Goal: Complete application form: Complete application form

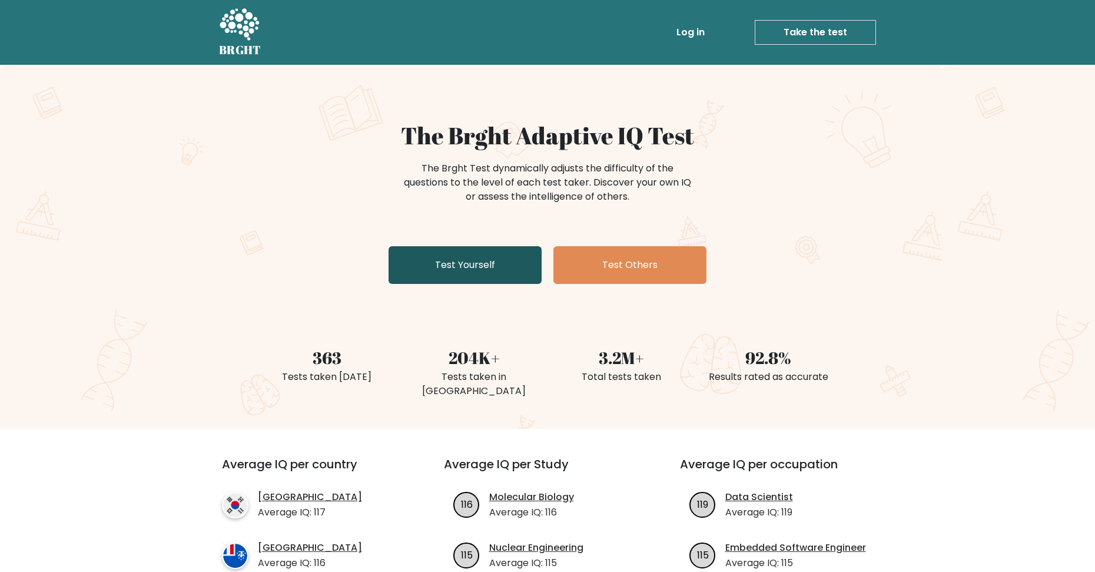
click at [487, 259] on link "Test Yourself" at bounding box center [464, 265] width 153 height 38
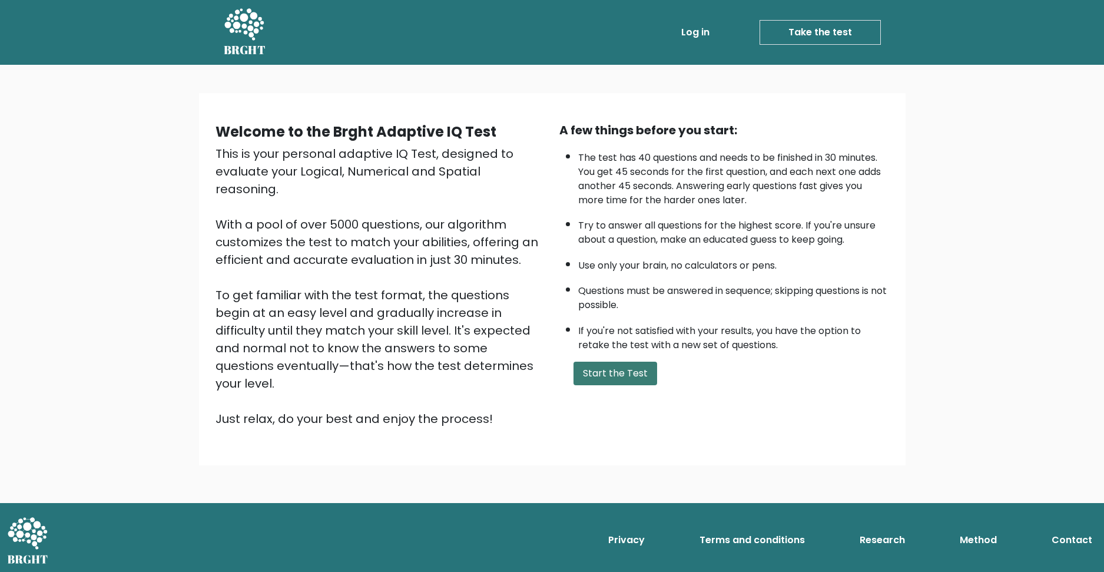
click at [615, 369] on button "Start the Test" at bounding box center [615, 373] width 84 height 24
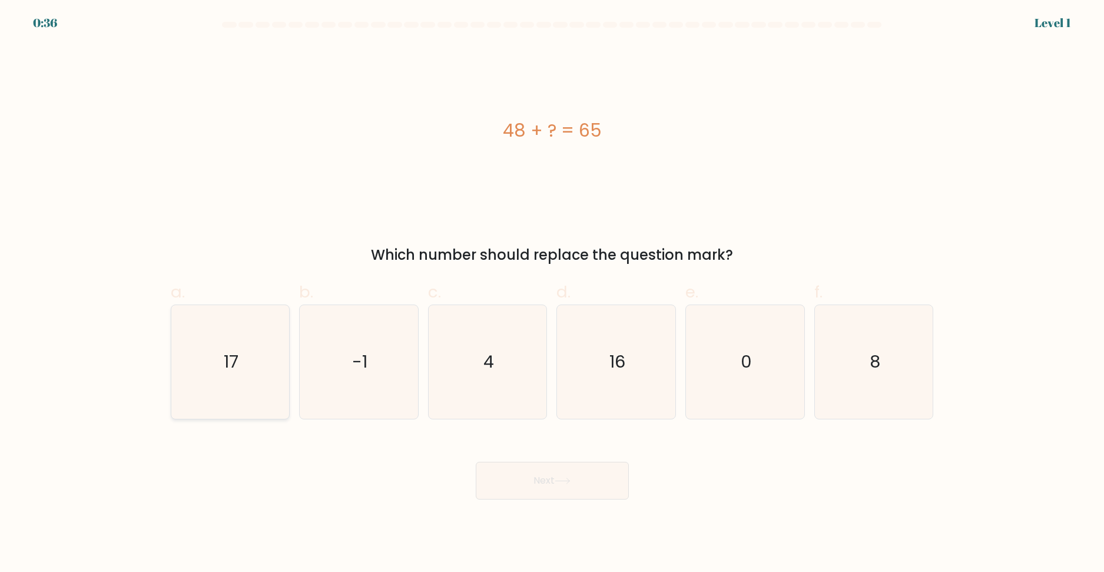
click at [231, 350] on text "17" at bounding box center [231, 362] width 15 height 24
click at [552, 294] on input "a. 17" at bounding box center [552, 290] width 1 height 8
radio input "true"
click at [564, 495] on button "Next" at bounding box center [552, 480] width 153 height 38
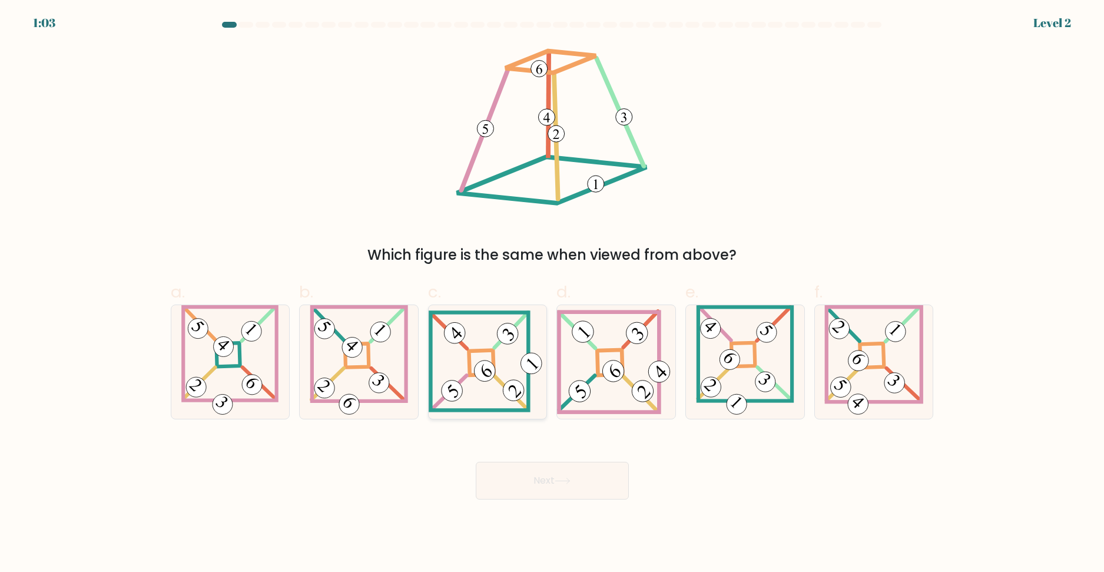
click at [487, 359] on icon at bounding box center [488, 361] width 118 height 102
click at [552, 294] on input "c." at bounding box center [552, 290] width 1 height 8
radio input "true"
click at [574, 479] on button "Next" at bounding box center [552, 480] width 153 height 38
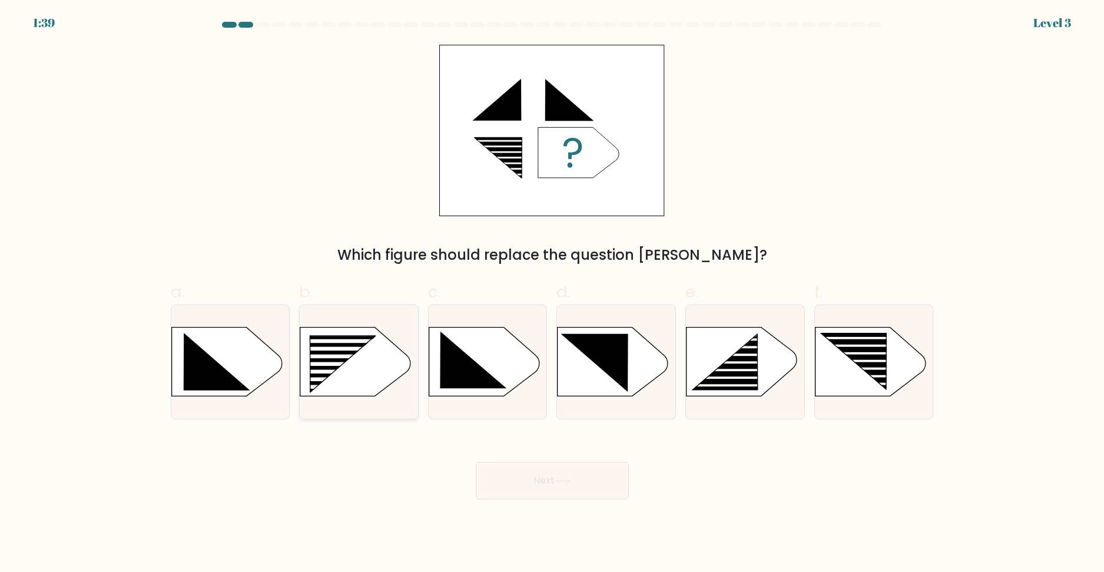
click at [358, 378] on rect at bounding box center [334, 379] width 94 height 4
click at [552, 294] on input "b." at bounding box center [552, 290] width 1 height 8
radio input "true"
click at [570, 483] on icon at bounding box center [562, 480] width 16 height 6
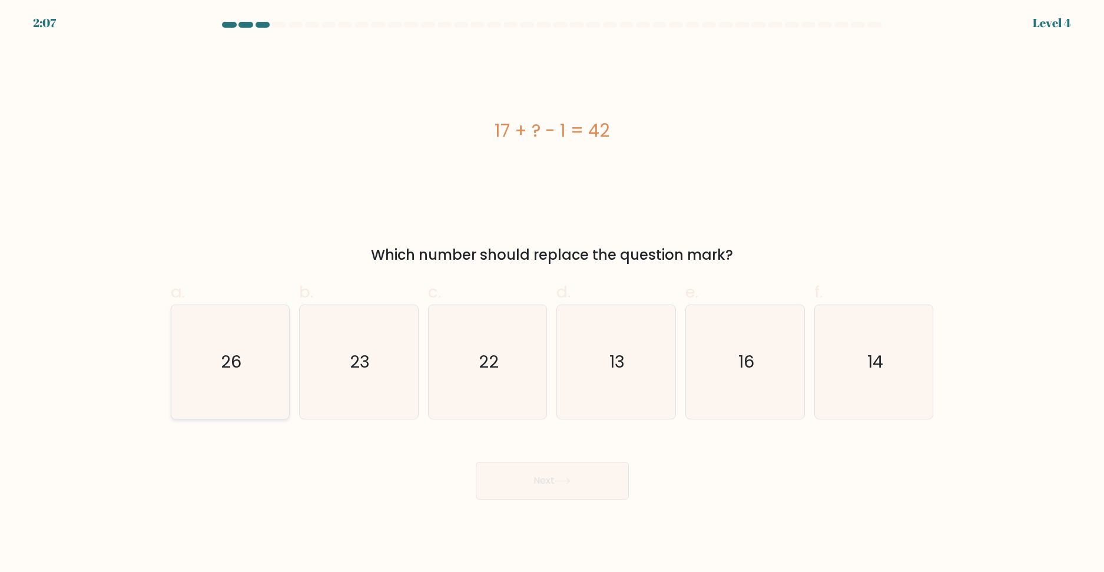
click at [174, 359] on icon "26" at bounding box center [230, 362] width 114 height 114
click at [552, 294] on input "a. 26" at bounding box center [552, 290] width 1 height 8
radio input "true"
click at [552, 466] on button "Next" at bounding box center [552, 480] width 153 height 38
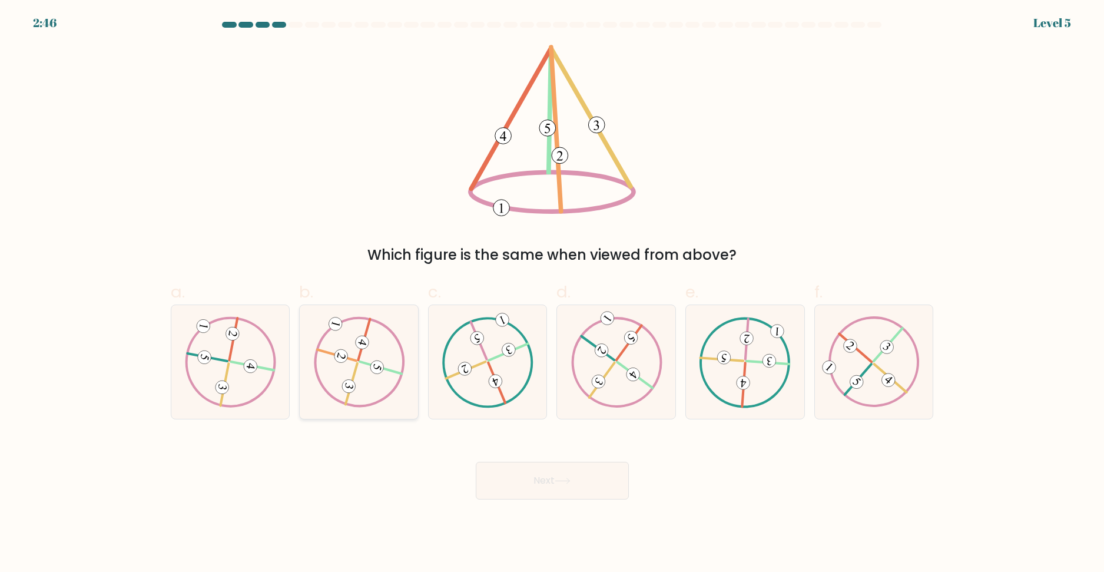
click at [370, 350] on icon at bounding box center [359, 361] width 92 height 91
click at [552, 294] on input "b." at bounding box center [552, 290] width 1 height 8
radio input "true"
click at [544, 483] on button "Next" at bounding box center [552, 480] width 153 height 38
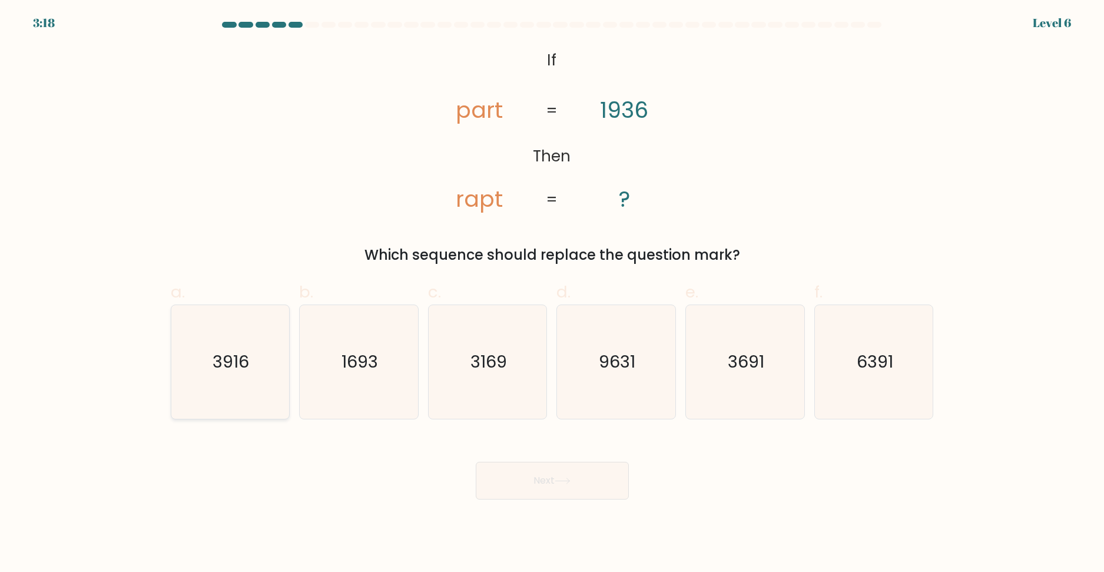
click at [237, 379] on icon "3916" at bounding box center [230, 362] width 114 height 114
click at [552, 294] on input "a. 3916" at bounding box center [552, 290] width 1 height 8
radio input "true"
click at [517, 490] on button "Next" at bounding box center [552, 480] width 153 height 38
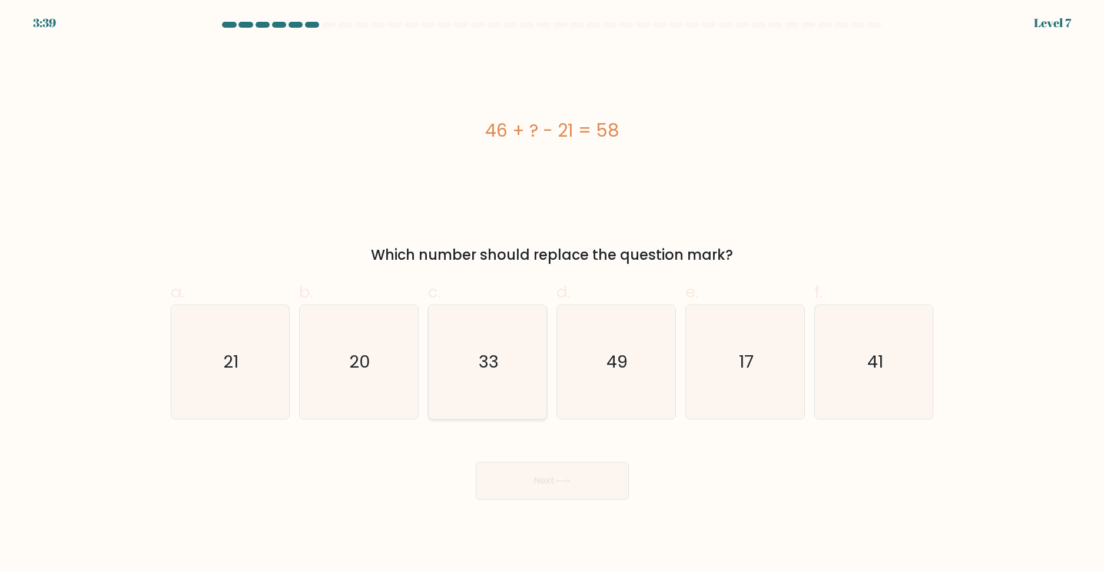
click at [471, 367] on icon "33" at bounding box center [488, 362] width 114 height 114
click at [552, 294] on input "c. 33" at bounding box center [552, 290] width 1 height 8
radio input "true"
click at [553, 489] on button "Next" at bounding box center [552, 480] width 153 height 38
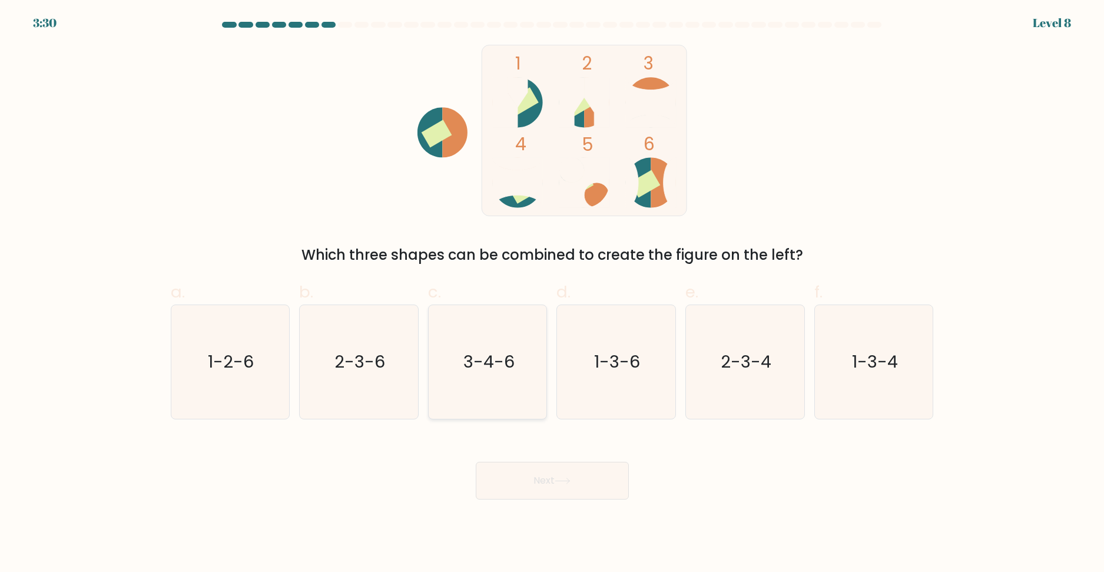
click at [486, 370] on text "3-4-6" at bounding box center [488, 362] width 51 height 24
click at [552, 294] on input "c. 3-4-6" at bounding box center [552, 290] width 1 height 8
radio input "true"
click at [544, 476] on button "Next" at bounding box center [552, 480] width 153 height 38
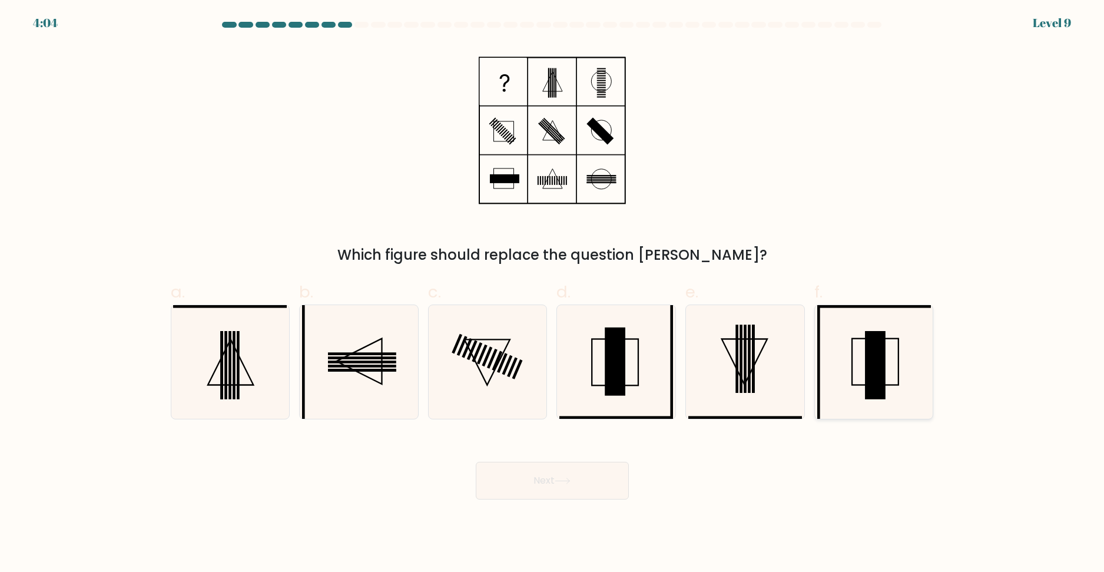
click at [858, 376] on icon at bounding box center [874, 362] width 114 height 114
click at [553, 294] on input "f." at bounding box center [552, 290] width 1 height 8
radio input "true"
click at [577, 471] on button "Next" at bounding box center [552, 480] width 153 height 38
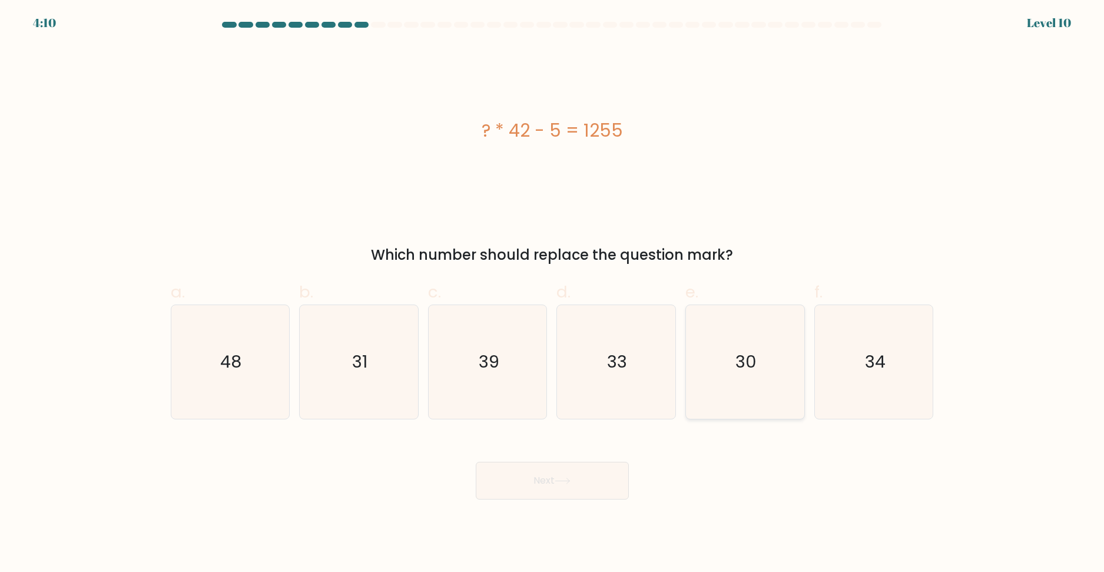
click at [722, 352] on icon "30" at bounding box center [745, 362] width 114 height 114
click at [553, 294] on input "e. 30" at bounding box center [552, 290] width 1 height 8
radio input "true"
drag, startPoint x: 550, startPoint y: 525, endPoint x: 543, endPoint y: 493, distance: 32.6
click at [549, 523] on body "4:09 Level 10" at bounding box center [552, 286] width 1104 height 572
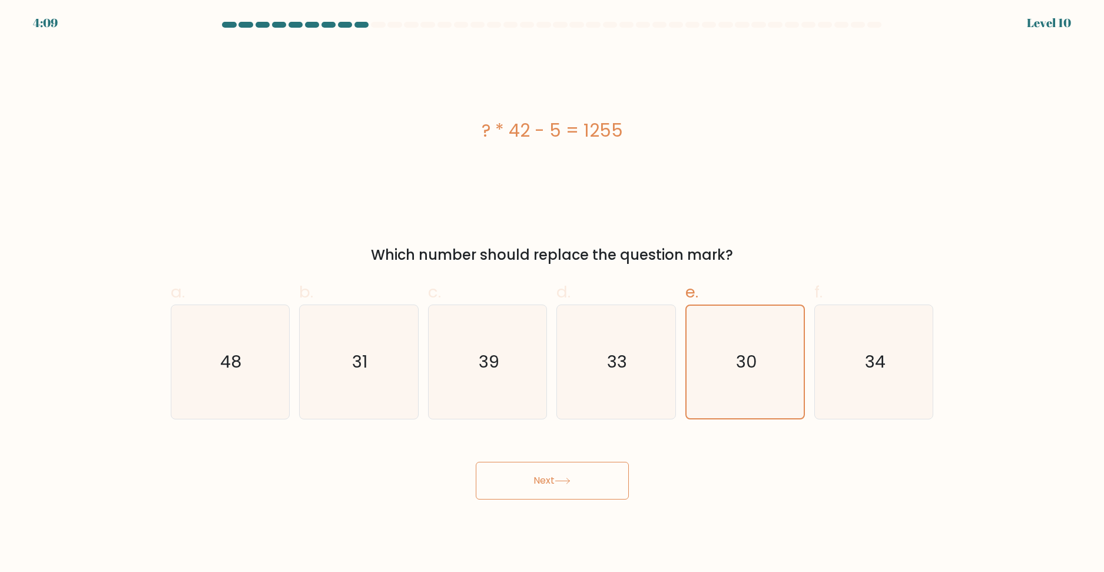
click at [542, 488] on button "Next" at bounding box center [552, 480] width 153 height 38
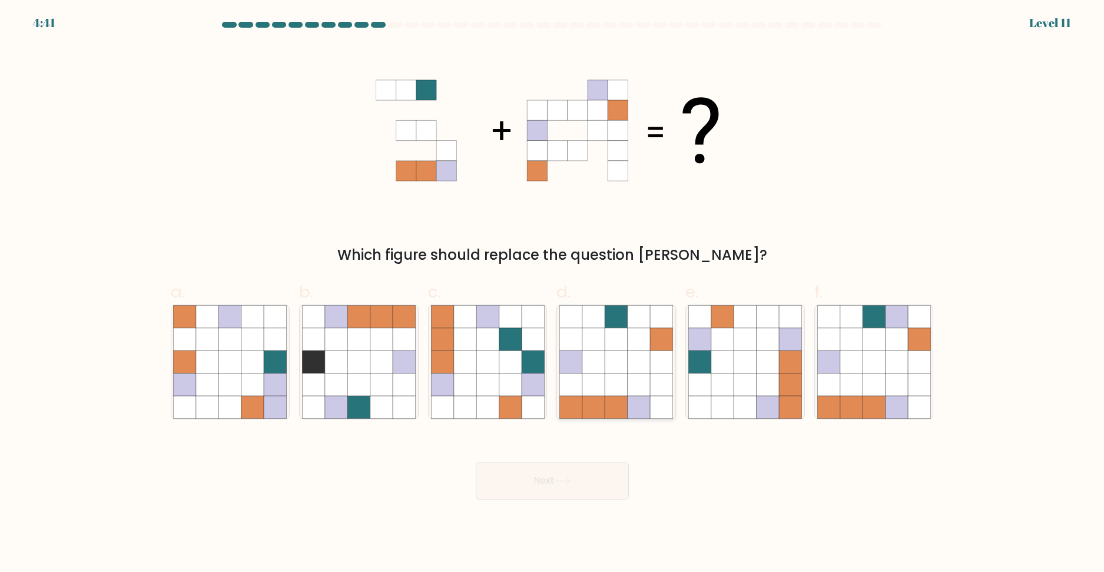
click at [605, 402] on icon at bounding box center [616, 407] width 22 height 22
click at [553, 294] on input "d." at bounding box center [552, 290] width 1 height 8
radio input "true"
click at [884, 390] on icon at bounding box center [873, 384] width 22 height 22
click at [553, 294] on input "f." at bounding box center [552, 290] width 1 height 8
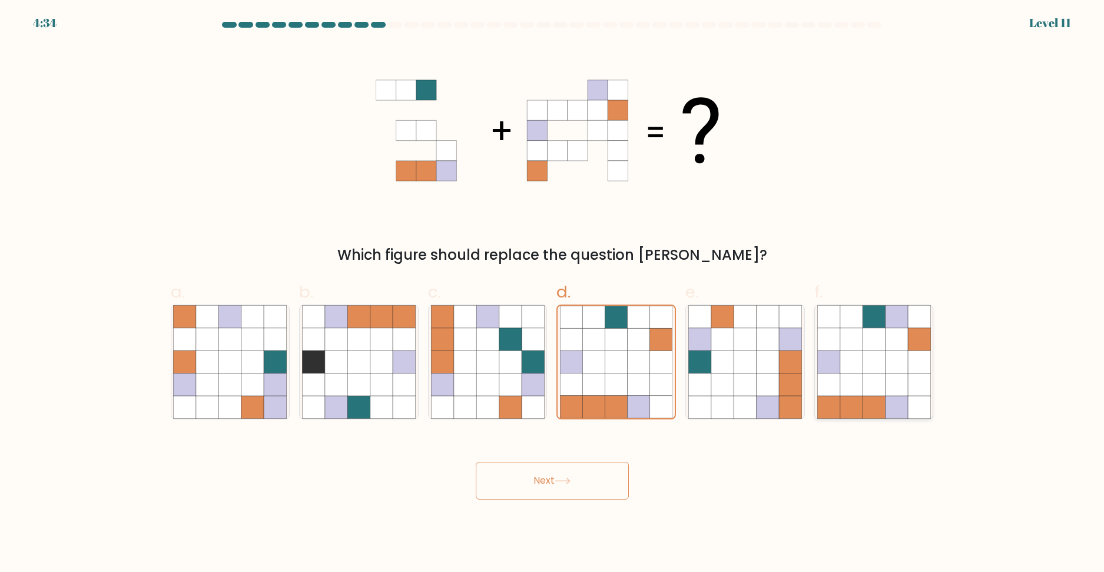
radio input "true"
click at [546, 475] on button "Next" at bounding box center [552, 480] width 153 height 38
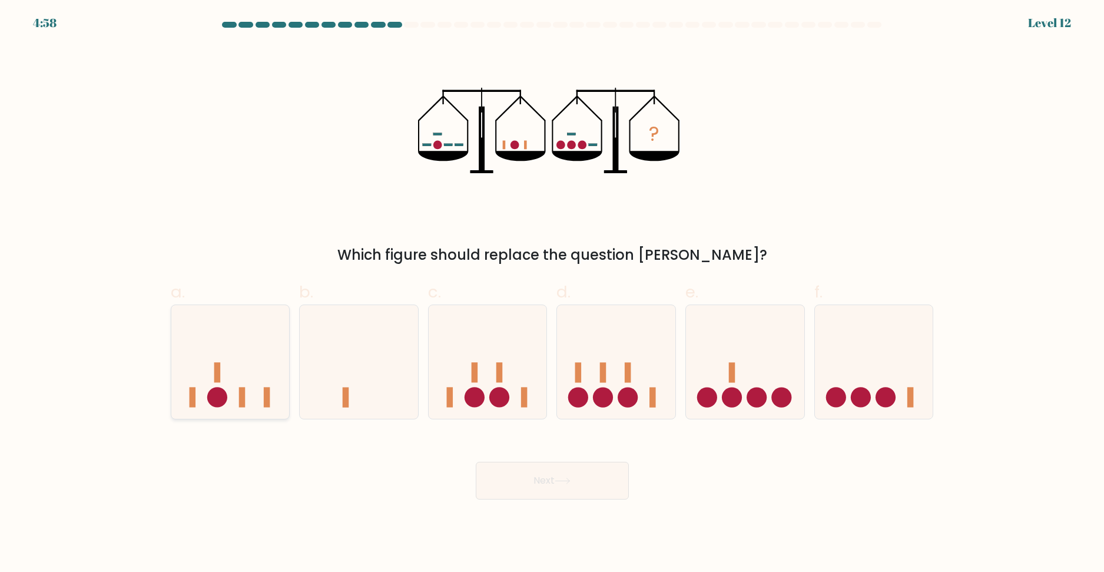
click at [245, 374] on icon at bounding box center [230, 362] width 118 height 98
click at [552, 294] on input "a." at bounding box center [552, 290] width 1 height 8
radio input "true"
click at [494, 357] on icon at bounding box center [488, 362] width 118 height 98
click at [552, 294] on input "c." at bounding box center [552, 290] width 1 height 8
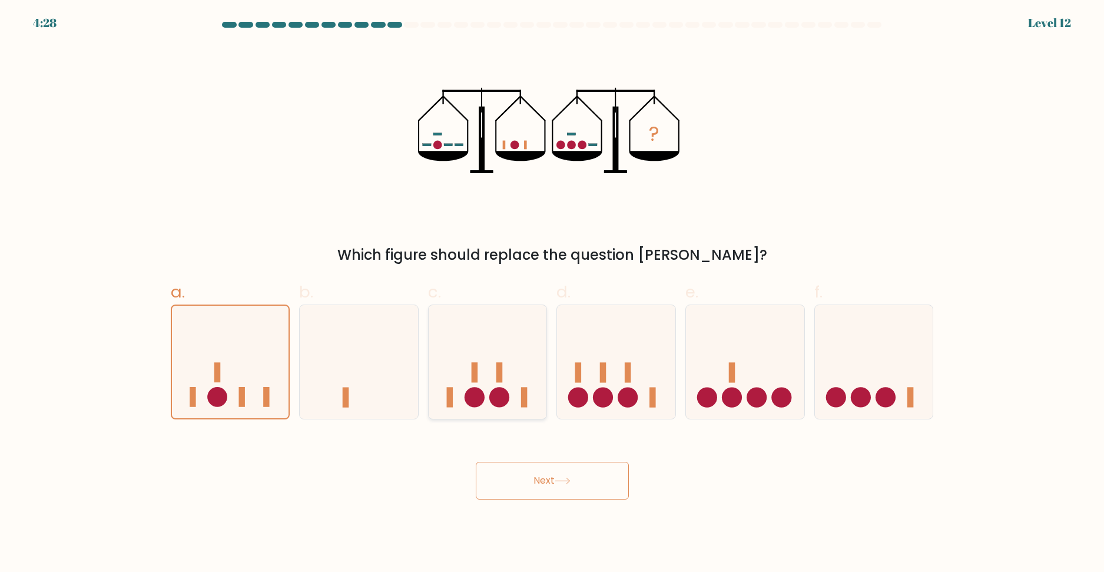
radio input "true"
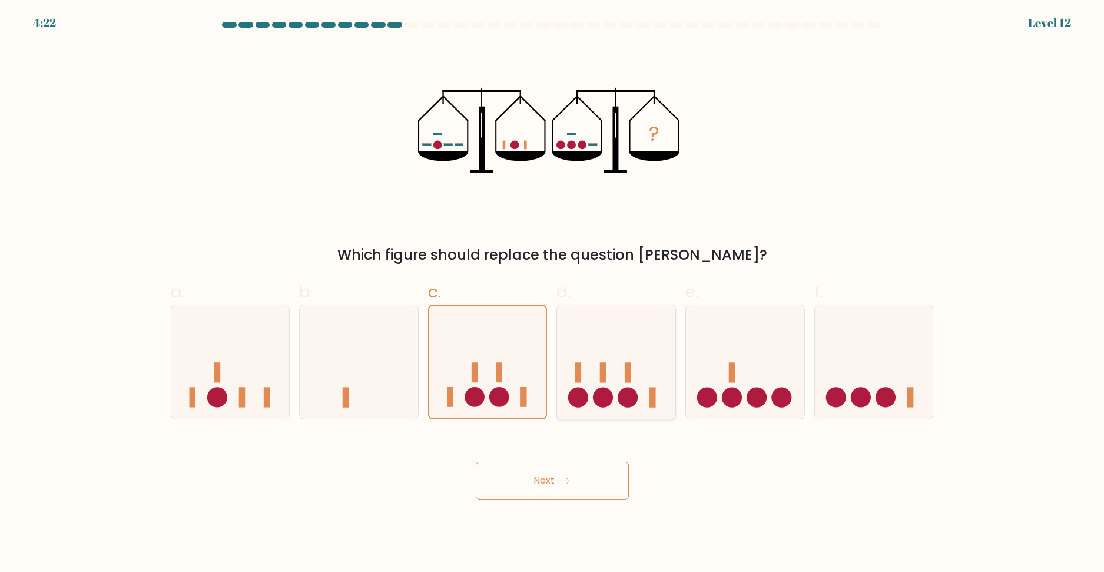
click at [599, 358] on icon at bounding box center [616, 362] width 118 height 98
click at [553, 294] on input "d." at bounding box center [552, 290] width 1 height 8
radio input "true"
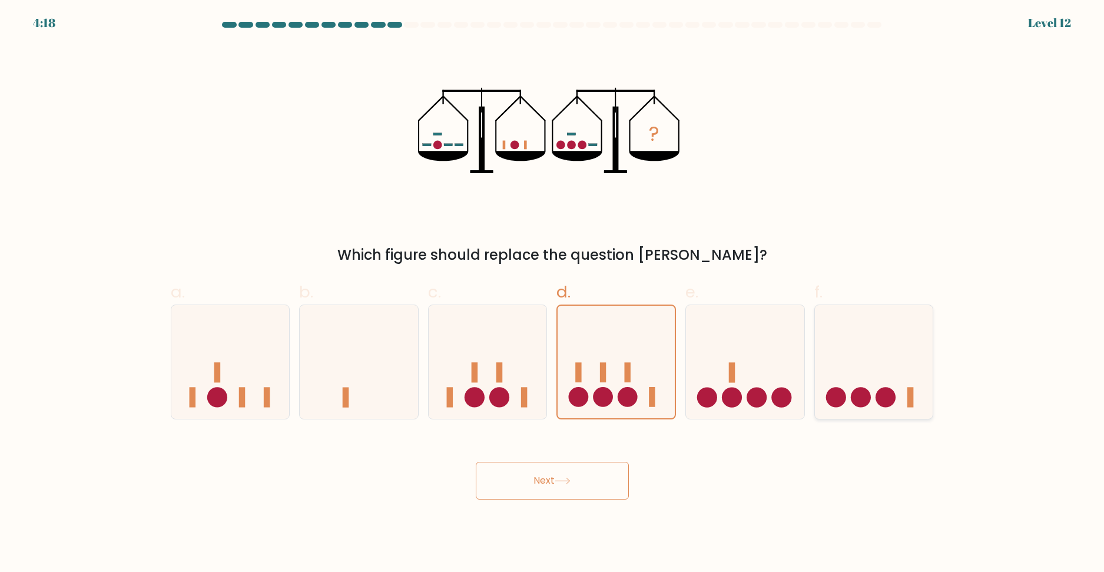
click at [878, 376] on icon at bounding box center [874, 362] width 118 height 98
click at [553, 294] on input "f." at bounding box center [552, 290] width 1 height 8
radio input "true"
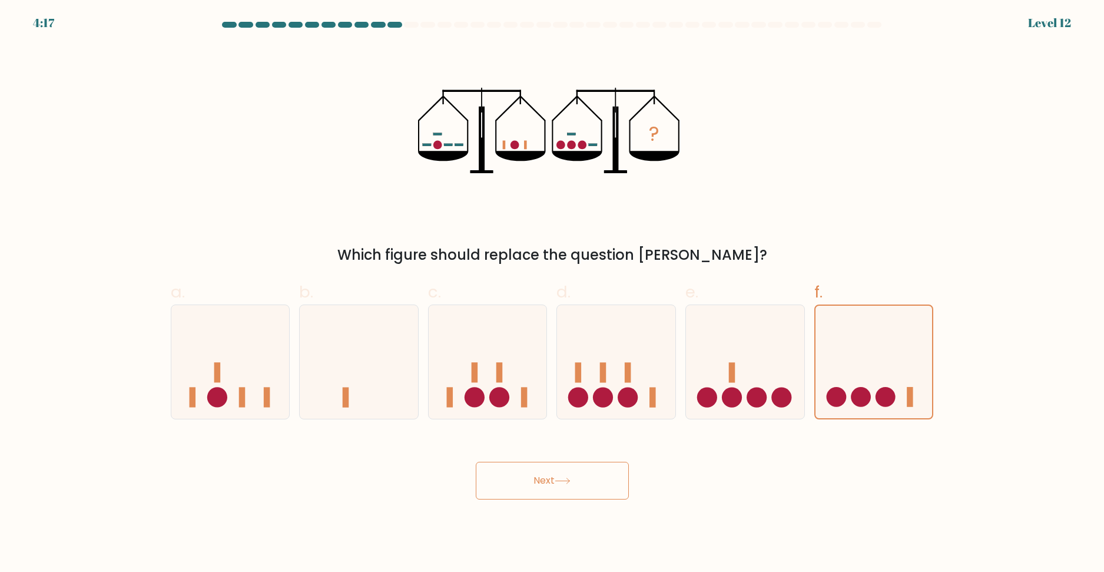
click at [584, 475] on button "Next" at bounding box center [552, 480] width 153 height 38
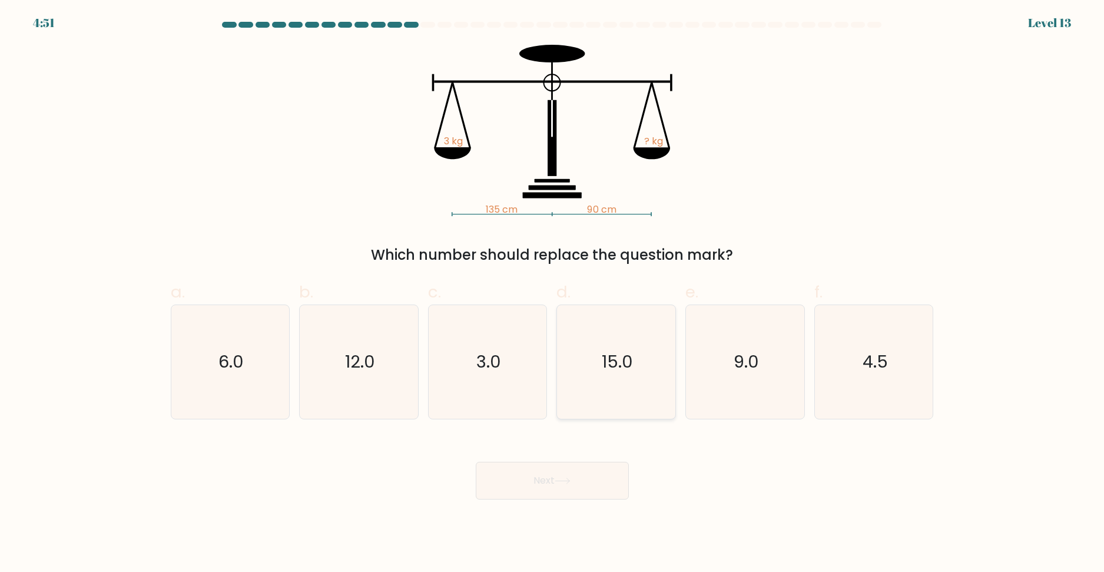
click at [597, 409] on icon "15.0" at bounding box center [616, 362] width 114 height 114
click at [553, 294] on input "d. 15.0" at bounding box center [552, 290] width 1 height 8
radio input "true"
click at [365, 391] on icon "12.0" at bounding box center [359, 362] width 114 height 114
click at [552, 294] on input "b. 12.0" at bounding box center [552, 290] width 1 height 8
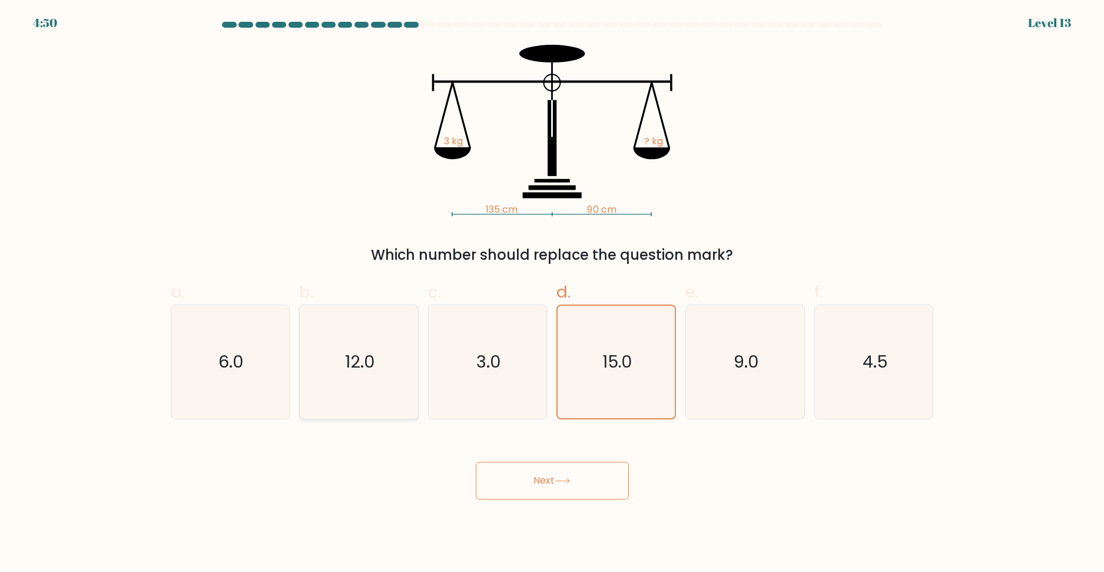
radio input "true"
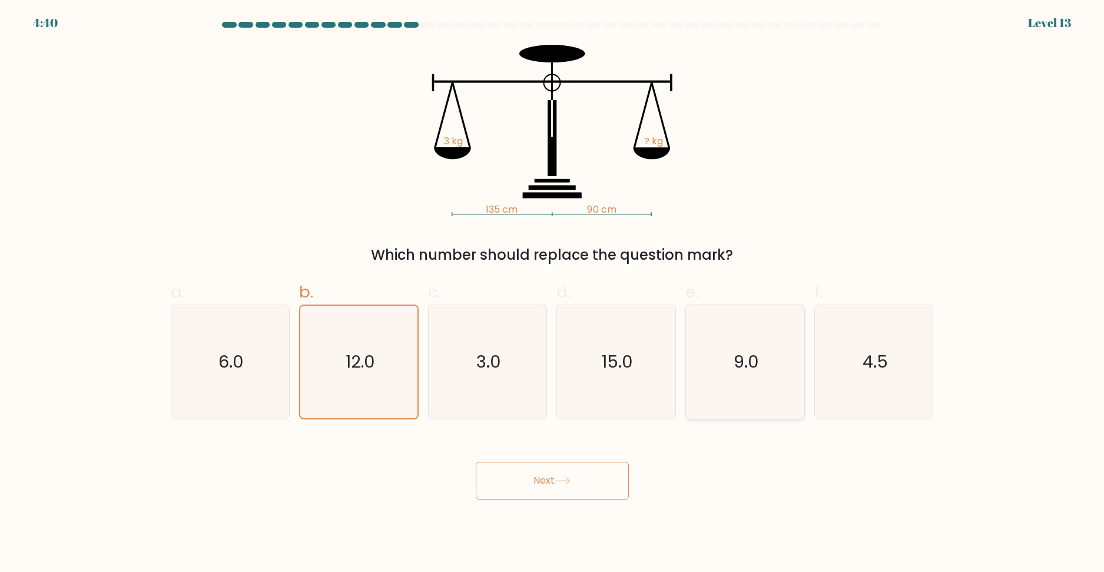
click at [739, 371] on text "9.0" at bounding box center [745, 362] width 25 height 24
click at [553, 294] on input "e. 9.0" at bounding box center [552, 290] width 1 height 8
radio input "true"
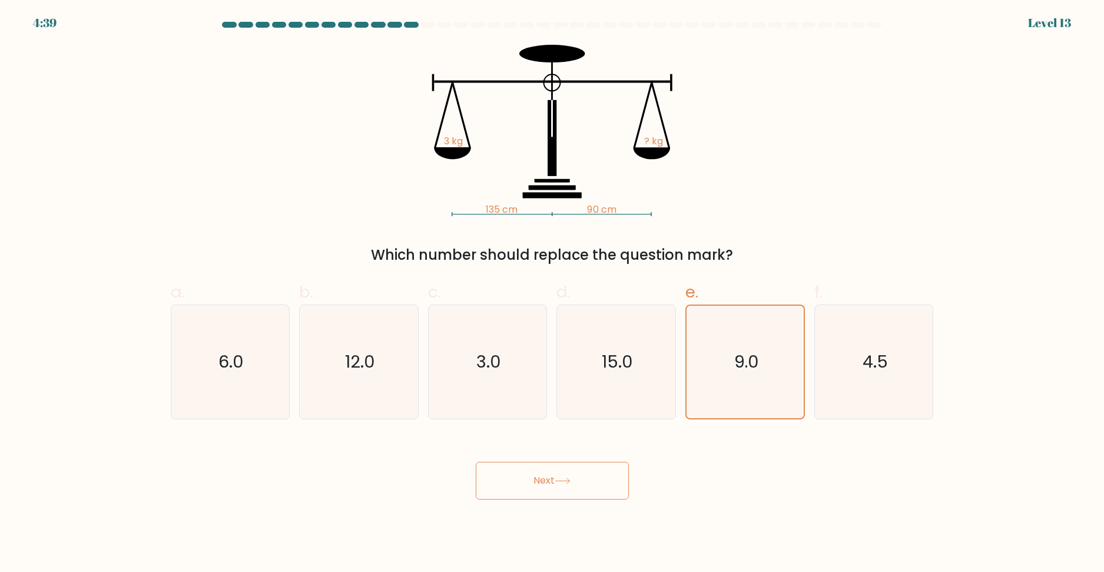
click at [587, 498] on button "Next" at bounding box center [552, 480] width 153 height 38
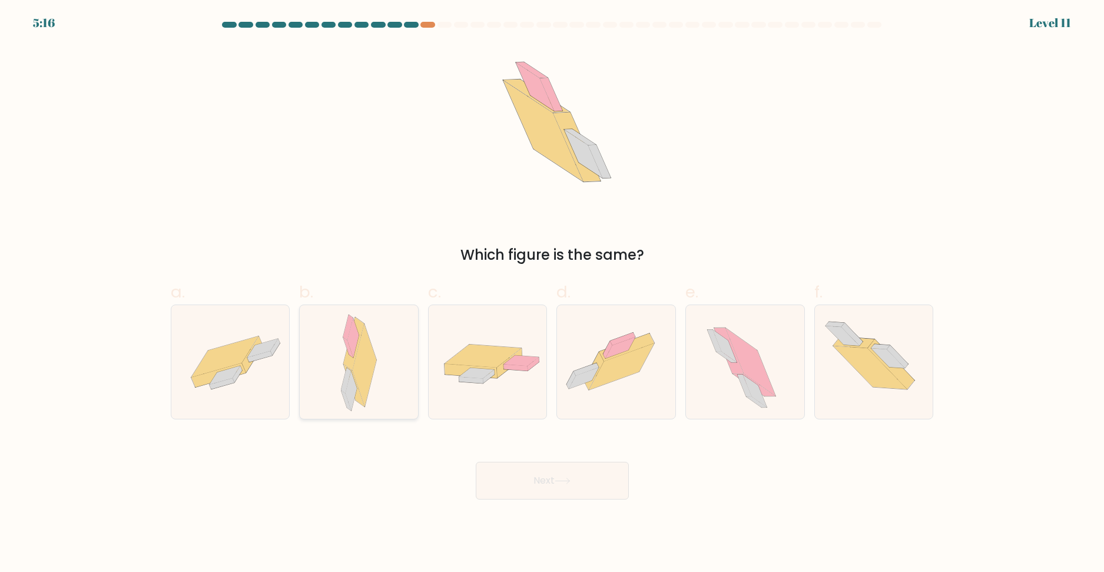
click at [347, 384] on icon at bounding box center [346, 379] width 10 height 25
click at [552, 294] on input "b." at bounding box center [552, 290] width 1 height 8
radio input "true"
drag, startPoint x: 522, startPoint y: 476, endPoint x: 804, endPoint y: 480, distance: 282.6
click at [804, 480] on div "Next" at bounding box center [552, 466] width 777 height 66
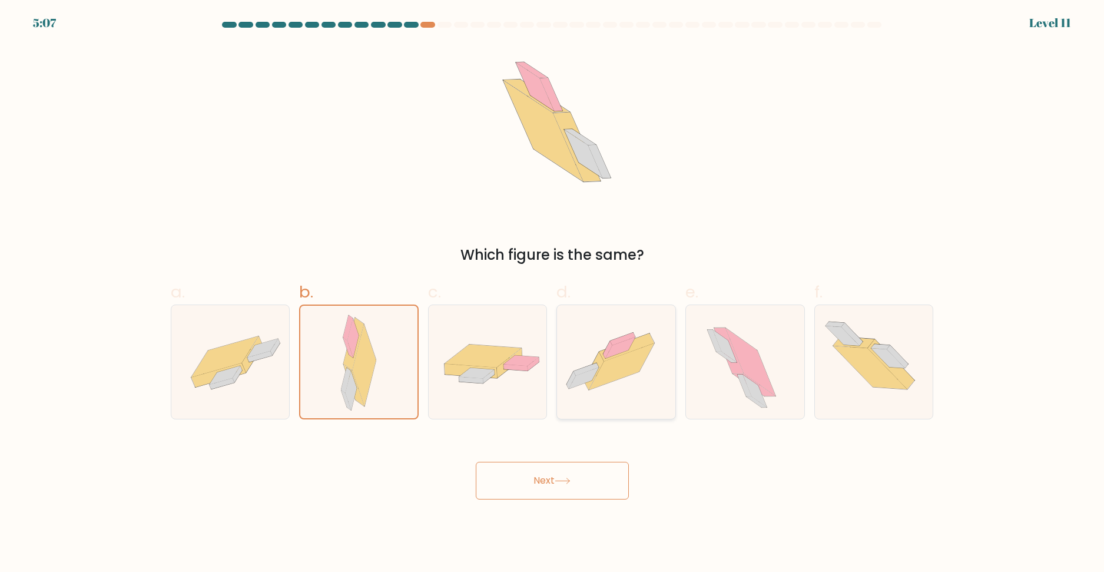
click at [606, 383] on icon at bounding box center [621, 366] width 65 height 47
click at [553, 294] on input "d." at bounding box center [552, 290] width 1 height 8
radio input "true"
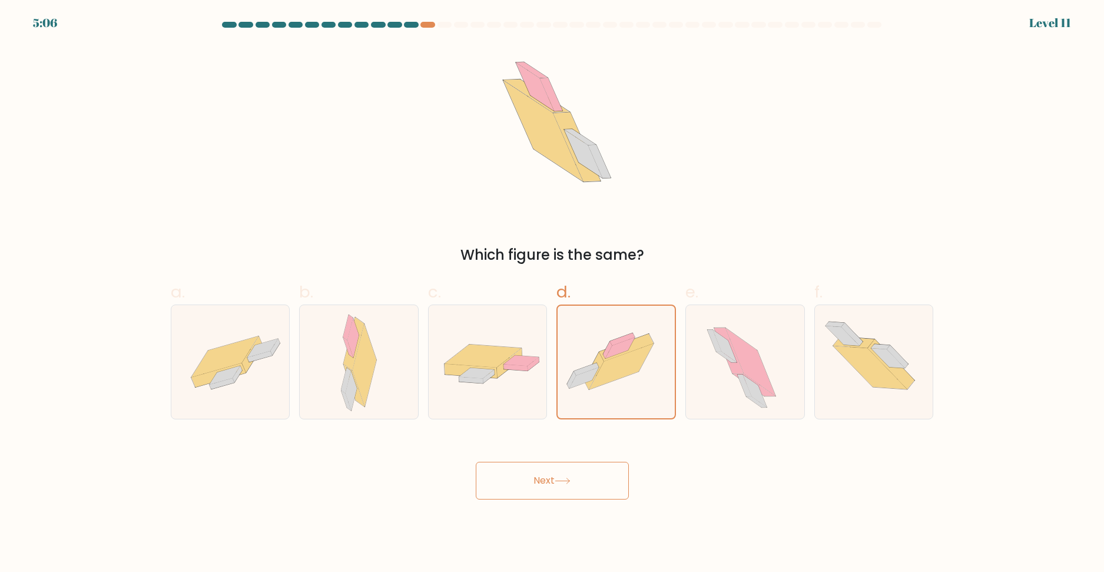
click at [588, 475] on button "Next" at bounding box center [552, 480] width 153 height 38
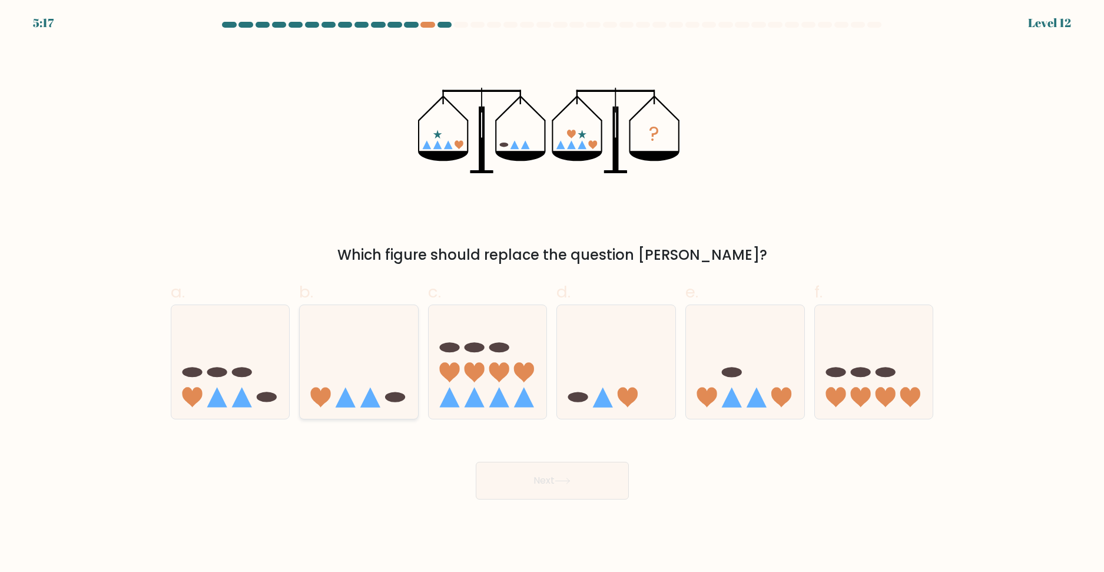
click at [372, 387] on icon at bounding box center [359, 362] width 118 height 98
click at [552, 294] on input "b." at bounding box center [552, 290] width 1 height 8
radio input "true"
click at [527, 474] on button "Next" at bounding box center [552, 480] width 153 height 38
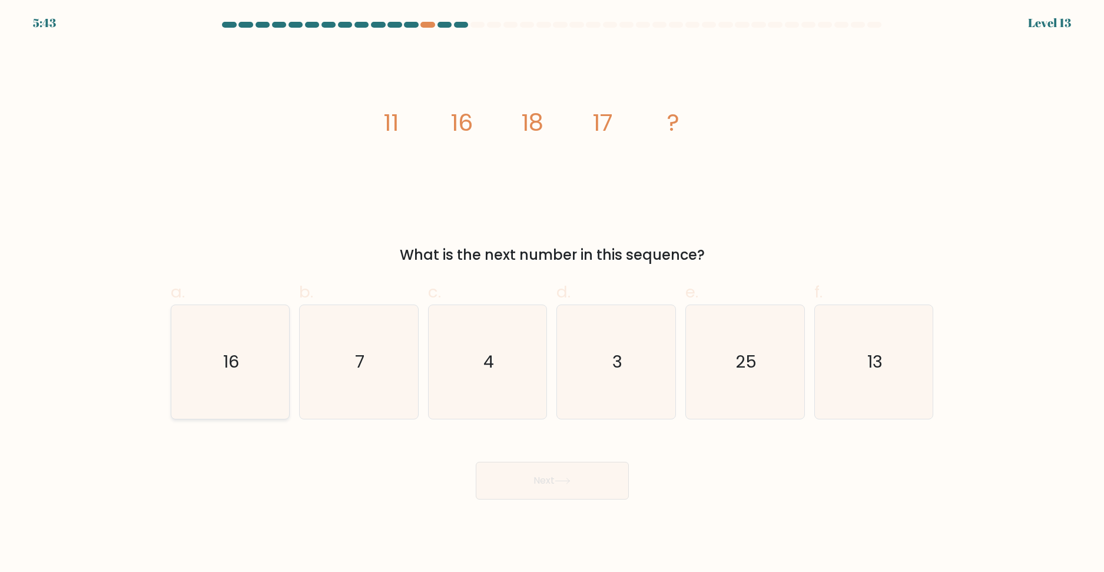
click at [247, 354] on icon "16" at bounding box center [230, 362] width 114 height 114
click at [552, 294] on input "a. 16" at bounding box center [552, 290] width 1 height 8
radio input "true"
click at [595, 479] on button "Next" at bounding box center [552, 480] width 153 height 38
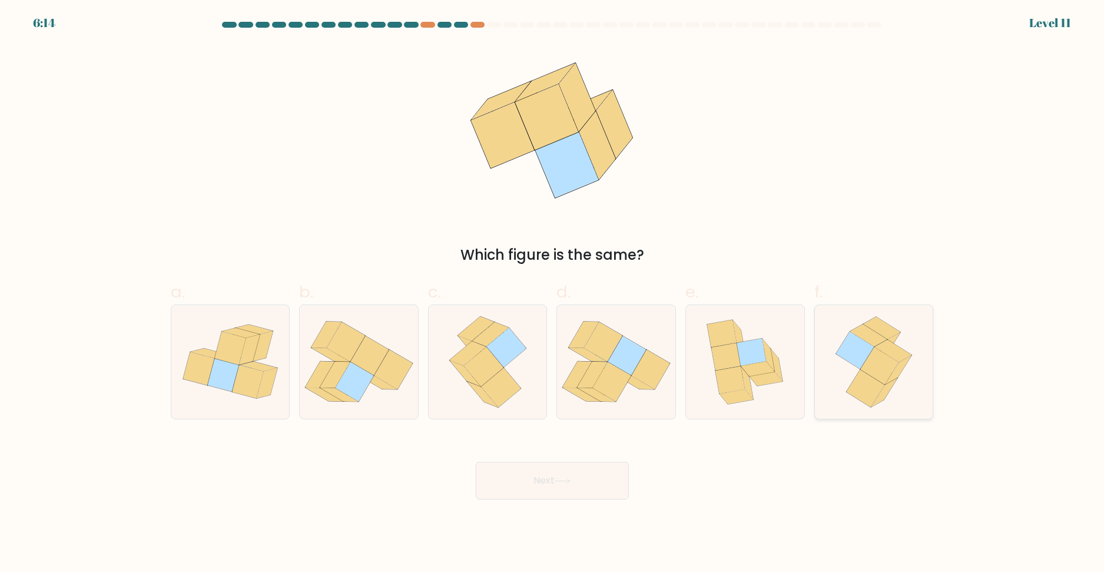
click at [872, 367] on icon at bounding box center [879, 365] width 38 height 37
click at [553, 294] on input "f." at bounding box center [552, 290] width 1 height 8
radio input "true"
click at [473, 363] on icon at bounding box center [483, 366] width 40 height 39
click at [552, 294] on input "c." at bounding box center [552, 290] width 1 height 8
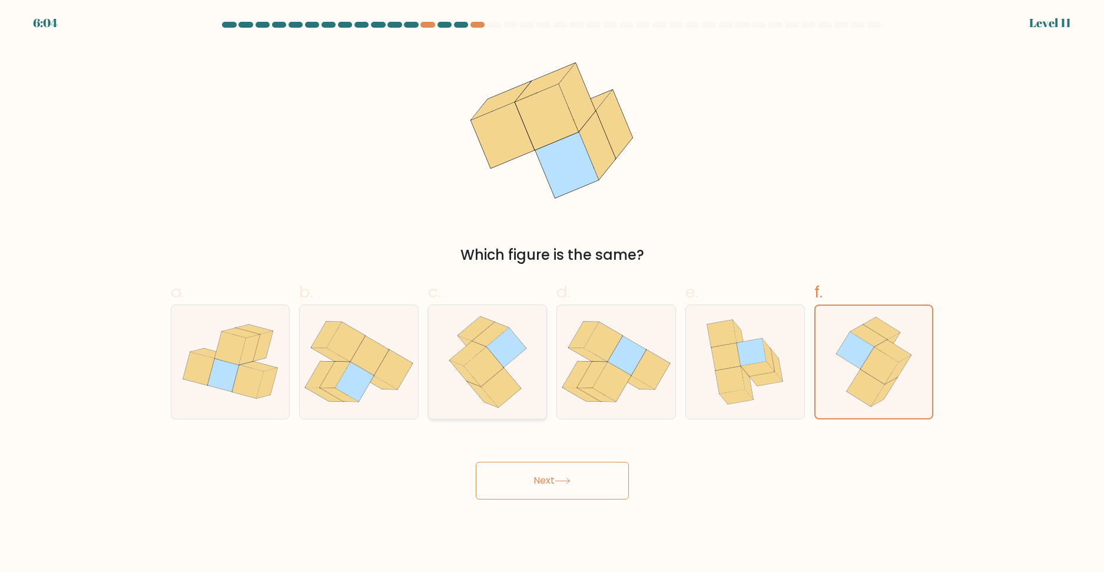
radio input "true"
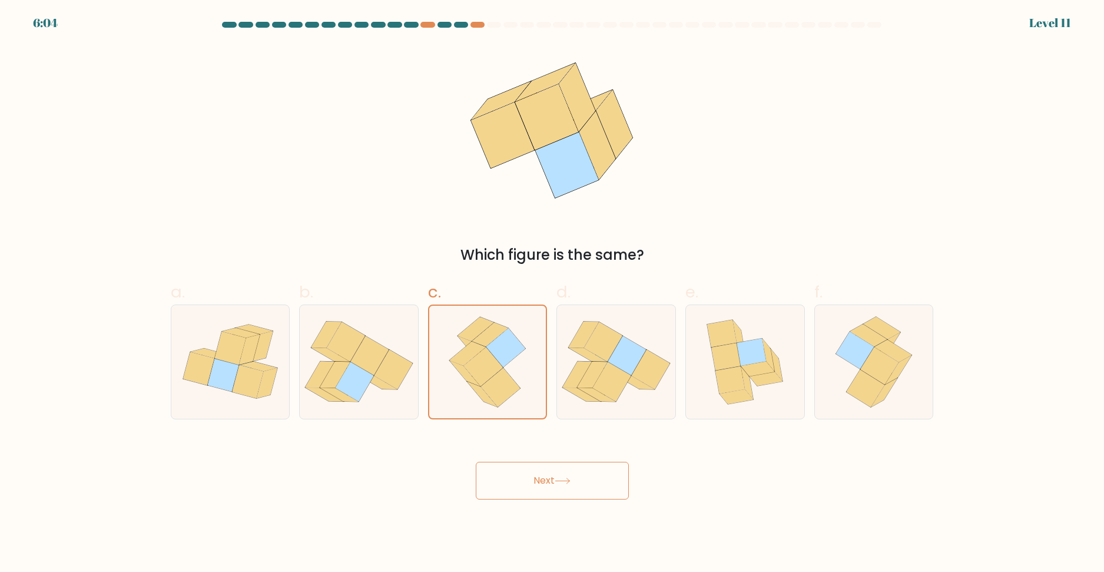
click at [557, 494] on button "Next" at bounding box center [552, 480] width 153 height 38
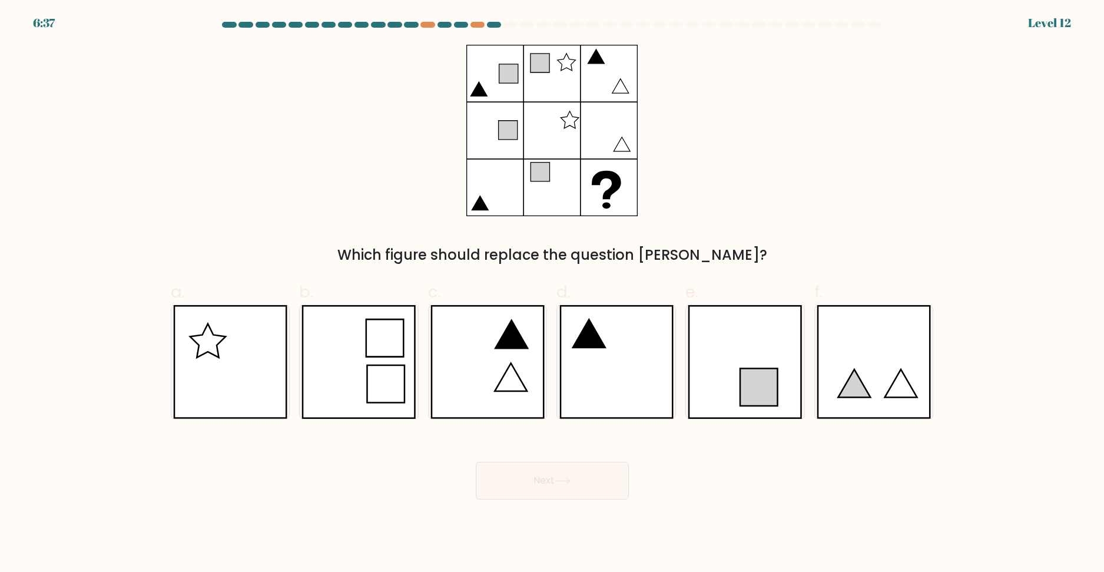
drag, startPoint x: 603, startPoint y: 377, endPoint x: 597, endPoint y: 451, distance: 73.8
click at [603, 378] on icon at bounding box center [616, 362] width 114 height 114
click at [553, 294] on input "d." at bounding box center [552, 290] width 1 height 8
radio input "true"
click at [561, 481] on icon at bounding box center [562, 480] width 16 height 6
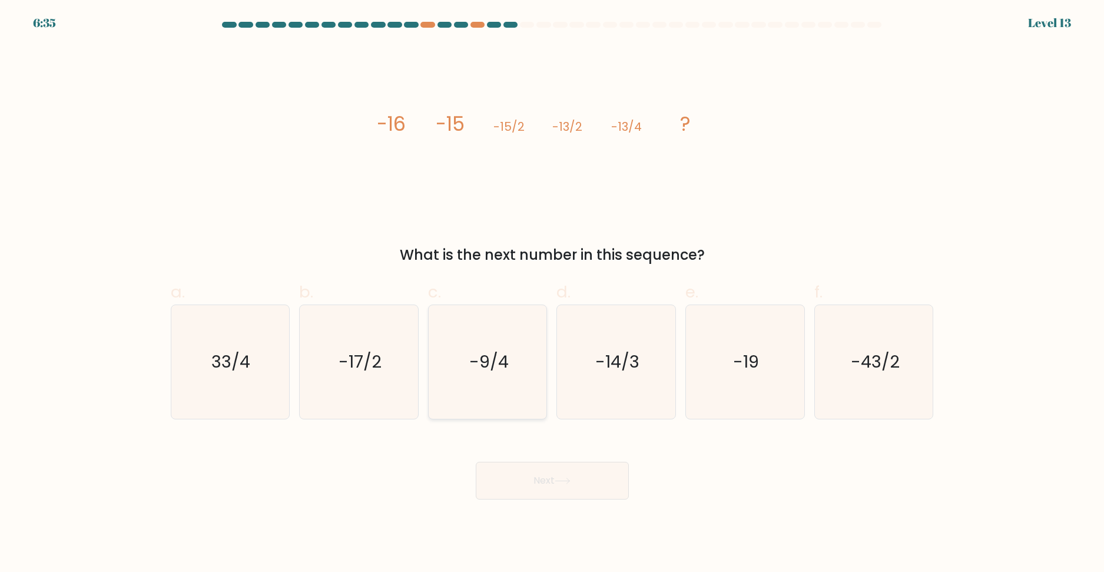
click at [464, 402] on icon "-9/4" at bounding box center [488, 362] width 114 height 114
click at [552, 294] on input "c. -9/4" at bounding box center [552, 290] width 1 height 8
radio input "true"
click at [522, 466] on button "Next" at bounding box center [552, 480] width 153 height 38
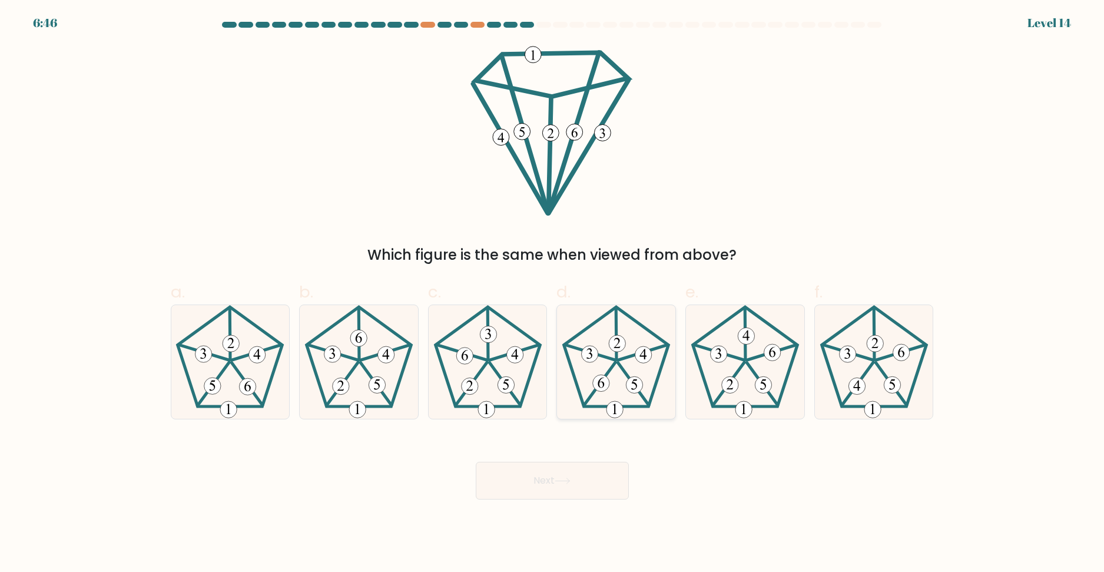
click at [661, 398] on icon at bounding box center [616, 362] width 114 height 114
click at [553, 294] on input "d." at bounding box center [552, 290] width 1 height 8
radio input "true"
click at [603, 481] on button "Next" at bounding box center [552, 480] width 153 height 38
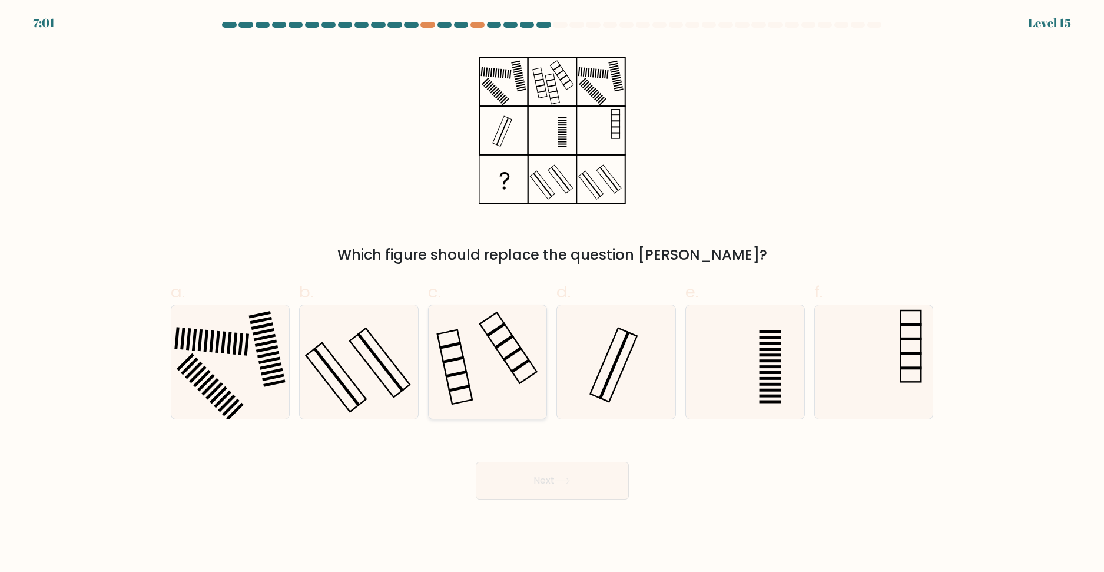
click at [514, 375] on rect at bounding box center [508, 347] width 57 height 71
click at [552, 294] on input "c." at bounding box center [552, 290] width 1 height 8
radio input "true"
click at [576, 483] on button "Next" at bounding box center [552, 480] width 153 height 38
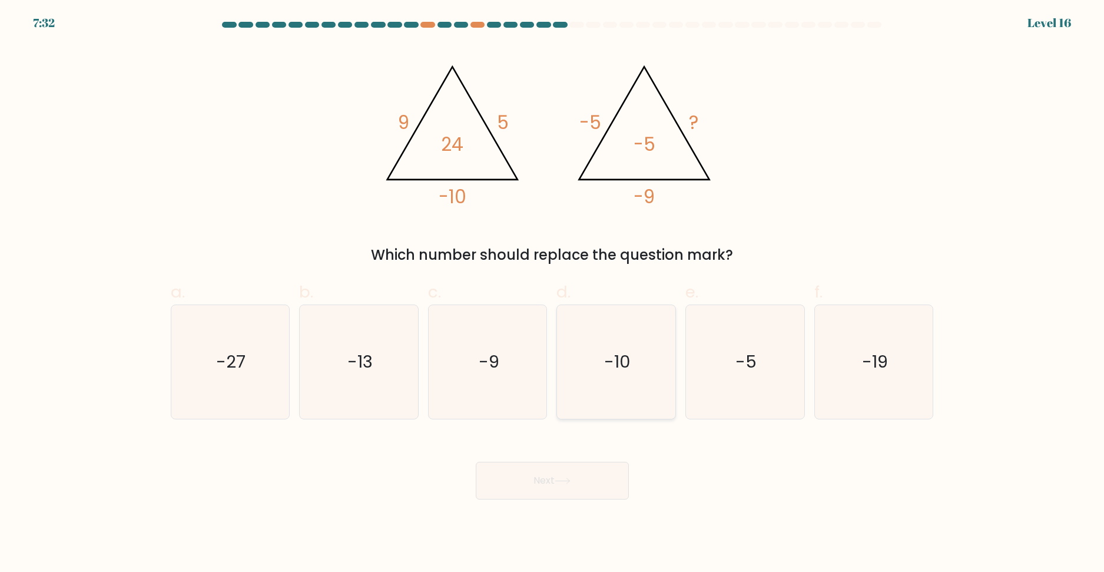
click at [602, 364] on icon "-10" at bounding box center [616, 362] width 114 height 114
click at [553, 294] on input "d. -10" at bounding box center [552, 290] width 1 height 8
radio input "true"
click at [572, 470] on button "Next" at bounding box center [552, 480] width 153 height 38
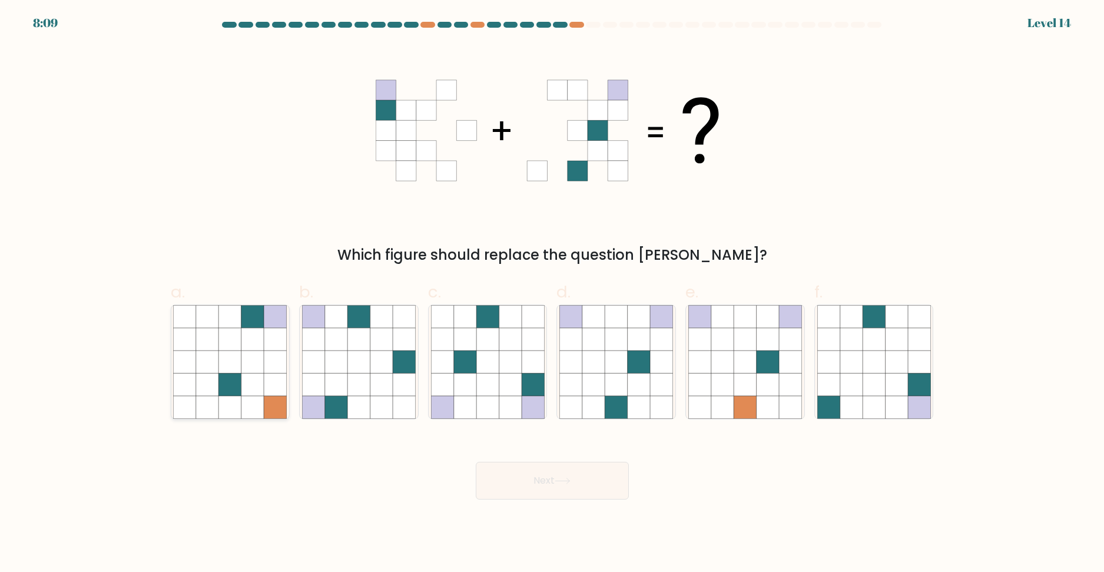
click at [234, 383] on icon at bounding box center [230, 384] width 22 height 22
click at [552, 294] on input "a." at bounding box center [552, 290] width 1 height 8
radio input "true"
click at [496, 376] on icon at bounding box center [487, 384] width 22 height 22
click at [552, 294] on input "c." at bounding box center [552, 290] width 1 height 8
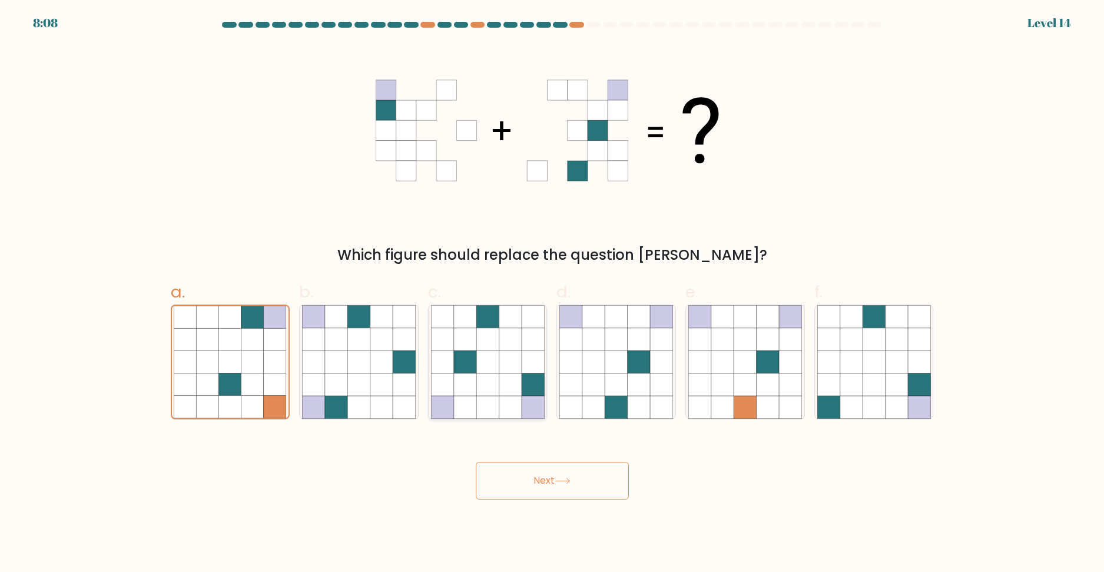
radio input "true"
click at [548, 485] on button "Next" at bounding box center [552, 480] width 153 height 38
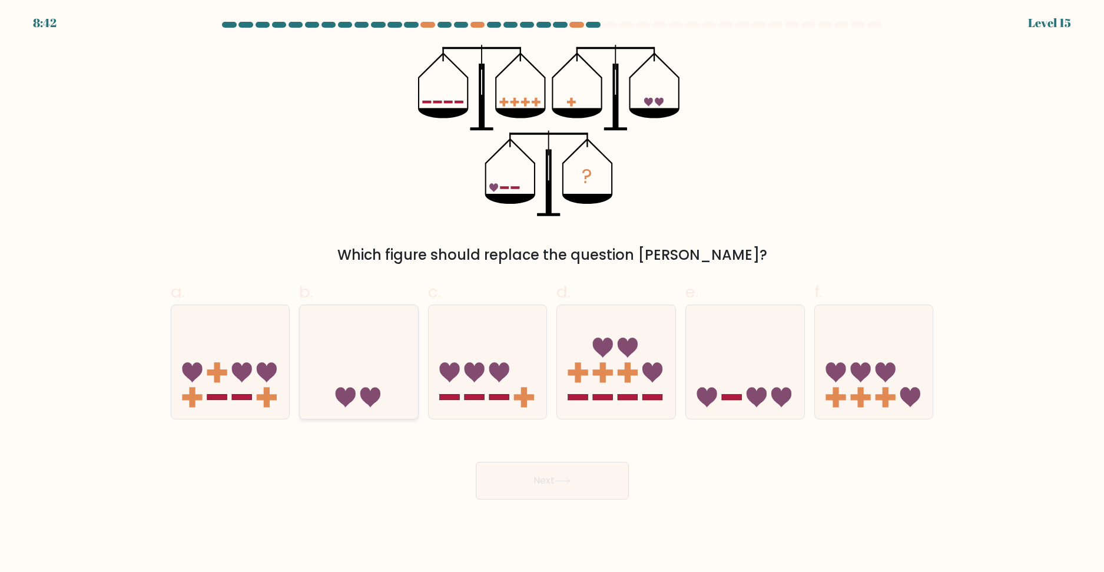
click at [391, 371] on icon at bounding box center [359, 362] width 118 height 98
click at [552, 294] on input "b." at bounding box center [552, 290] width 1 height 8
radio input "true"
click at [397, 351] on icon at bounding box center [358, 361] width 117 height 97
click at [552, 294] on input "b." at bounding box center [552, 290] width 1 height 8
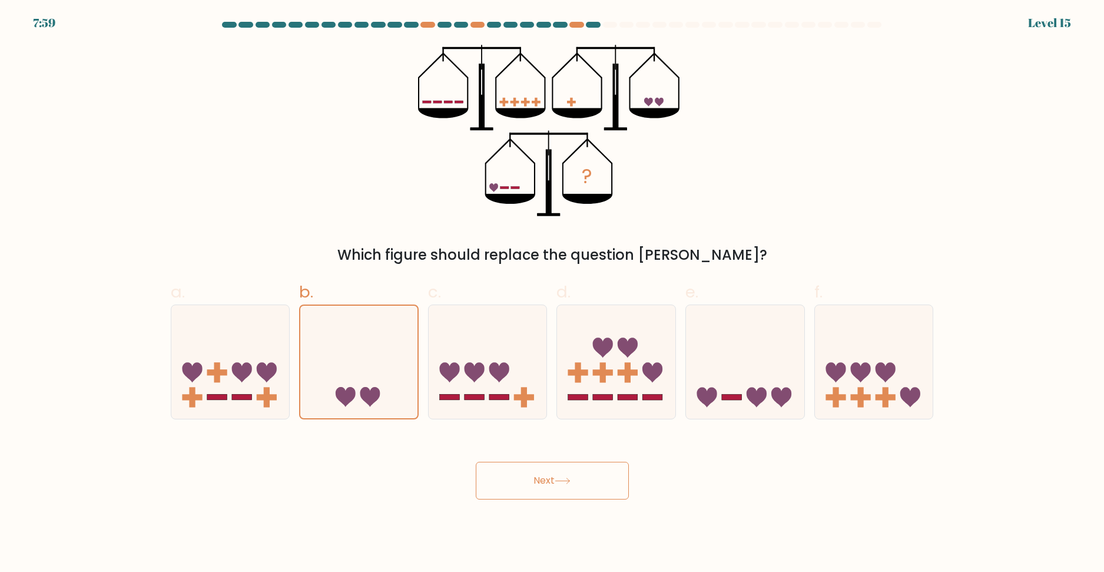
click at [560, 476] on button "Next" at bounding box center [552, 480] width 153 height 38
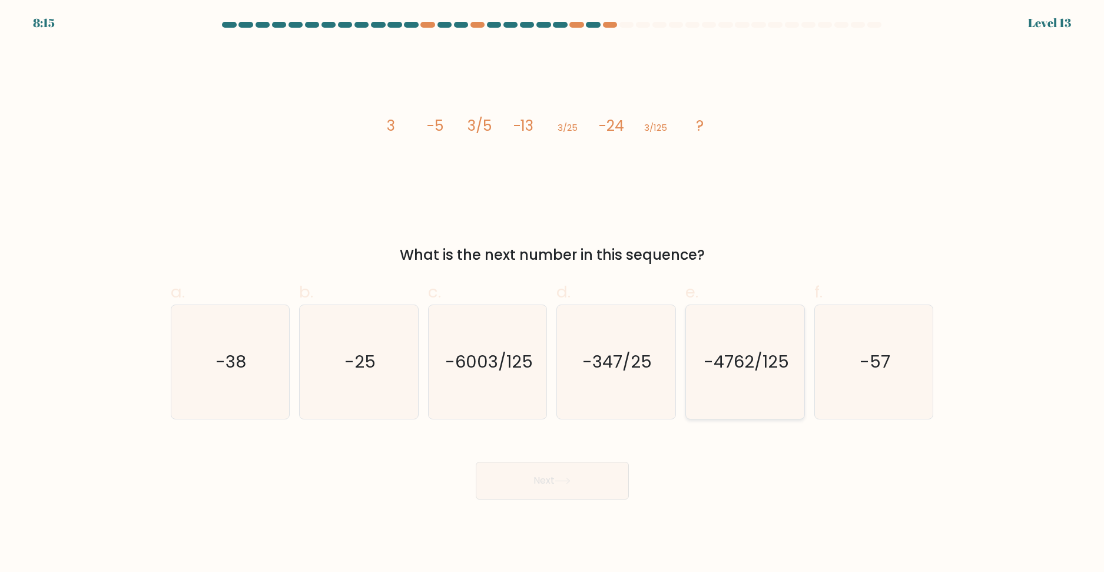
click at [718, 371] on text "-4762/125" at bounding box center [745, 362] width 85 height 24
click at [553, 294] on input "e. -4762/125" at bounding box center [552, 290] width 1 height 8
radio input "true"
click at [588, 483] on button "Next" at bounding box center [552, 480] width 153 height 38
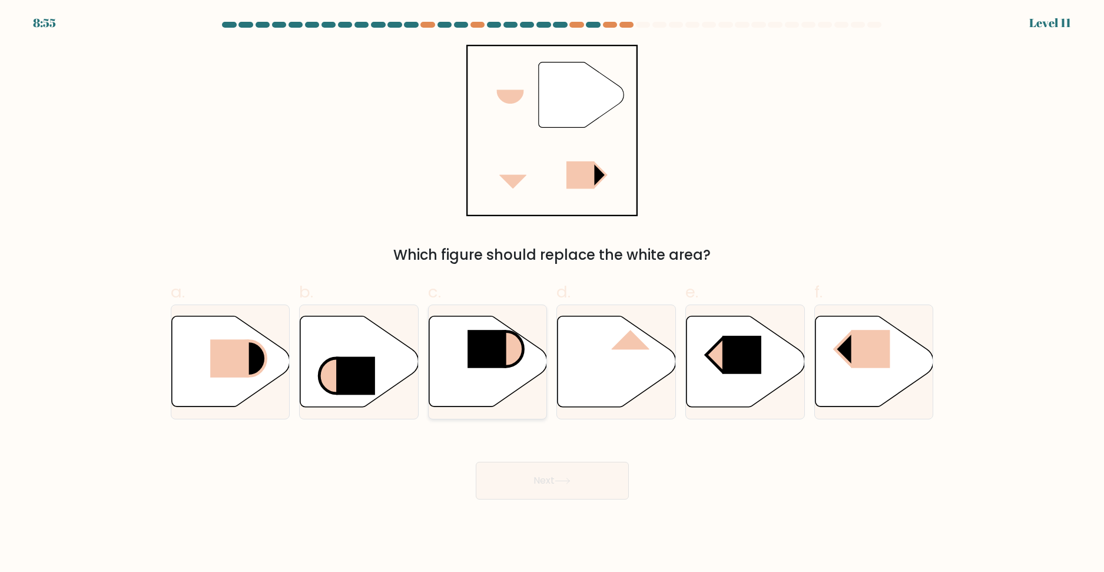
click at [519, 362] on icon at bounding box center [506, 348] width 35 height 35
click at [552, 294] on input "c." at bounding box center [552, 290] width 1 height 8
radio input "true"
click at [234, 369] on rect at bounding box center [229, 358] width 39 height 38
click at [552, 294] on input "a." at bounding box center [552, 290] width 1 height 8
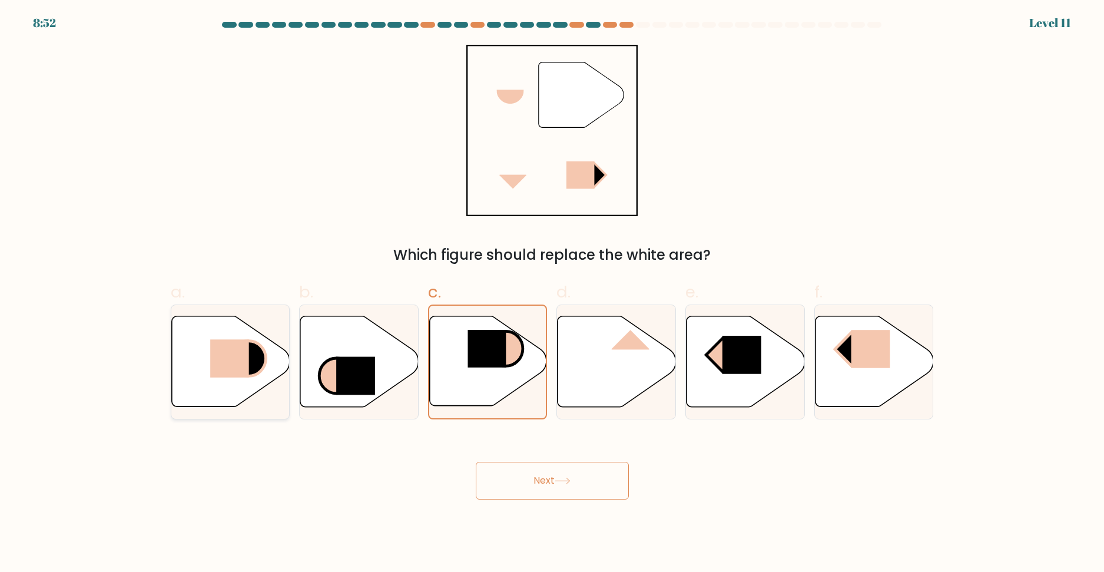
radio input "true"
click at [498, 371] on icon at bounding box center [488, 361] width 118 height 91
click at [552, 294] on input "c." at bounding box center [552, 290] width 1 height 8
radio input "true"
click at [243, 378] on icon at bounding box center [230, 361] width 118 height 91
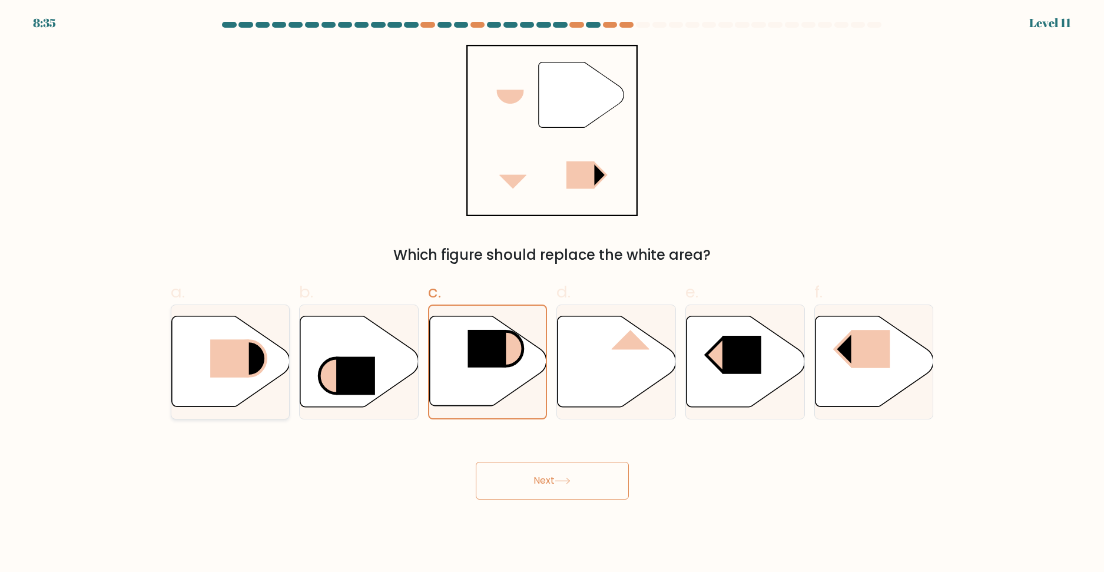
click at [552, 294] on input "a." at bounding box center [552, 290] width 1 height 8
radio input "true"
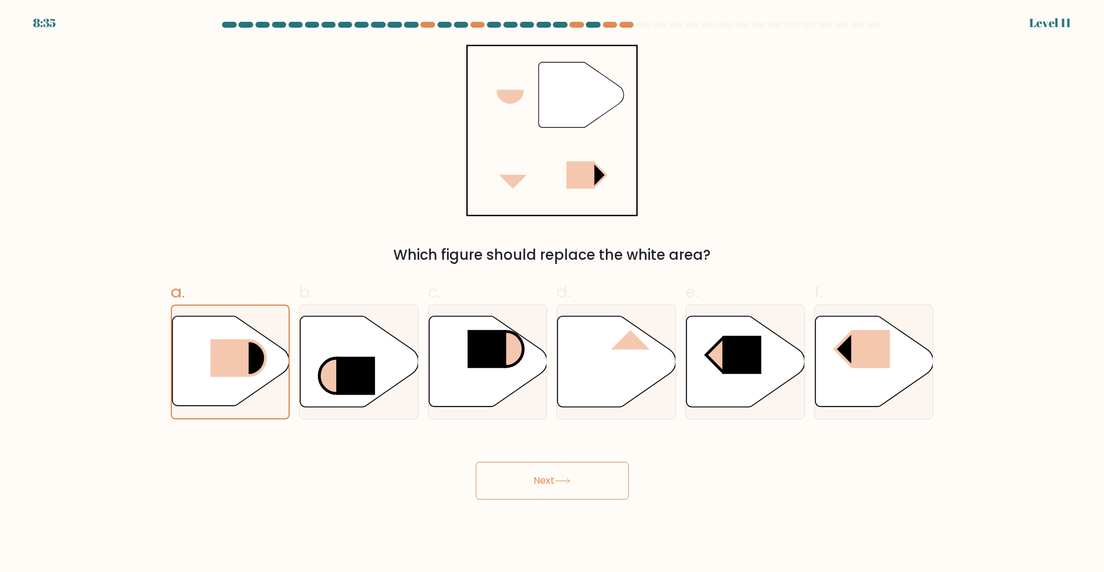
click at [550, 496] on button "Next" at bounding box center [552, 480] width 153 height 38
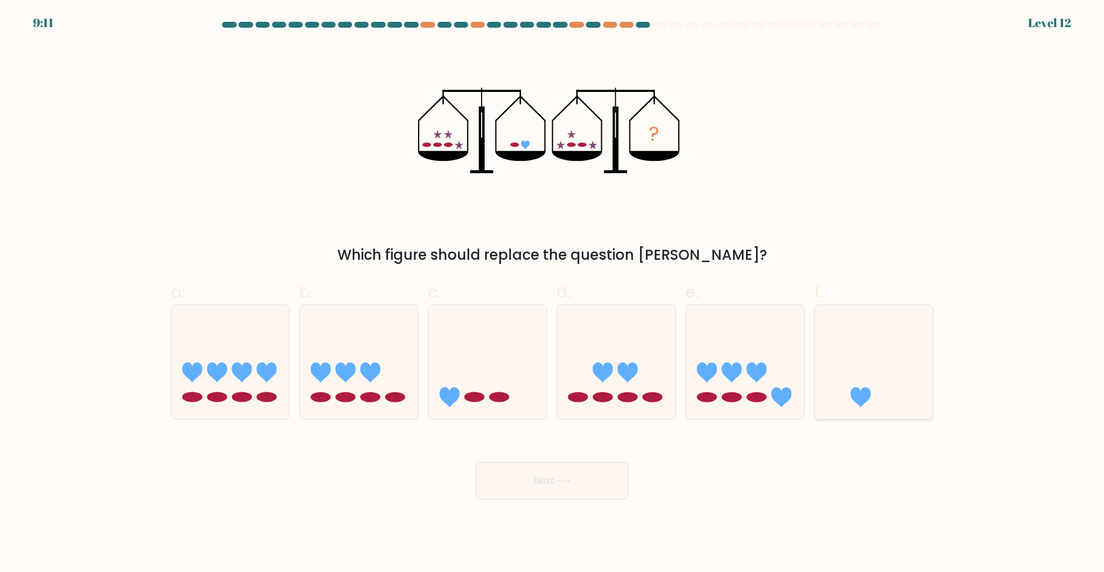
click at [907, 390] on icon at bounding box center [874, 362] width 118 height 98
click at [553, 294] on input "f." at bounding box center [552, 290] width 1 height 8
radio input "true"
click at [564, 503] on body "9:10 Level 12" at bounding box center [552, 286] width 1104 height 572
click at [564, 487] on button "Next" at bounding box center [552, 480] width 153 height 38
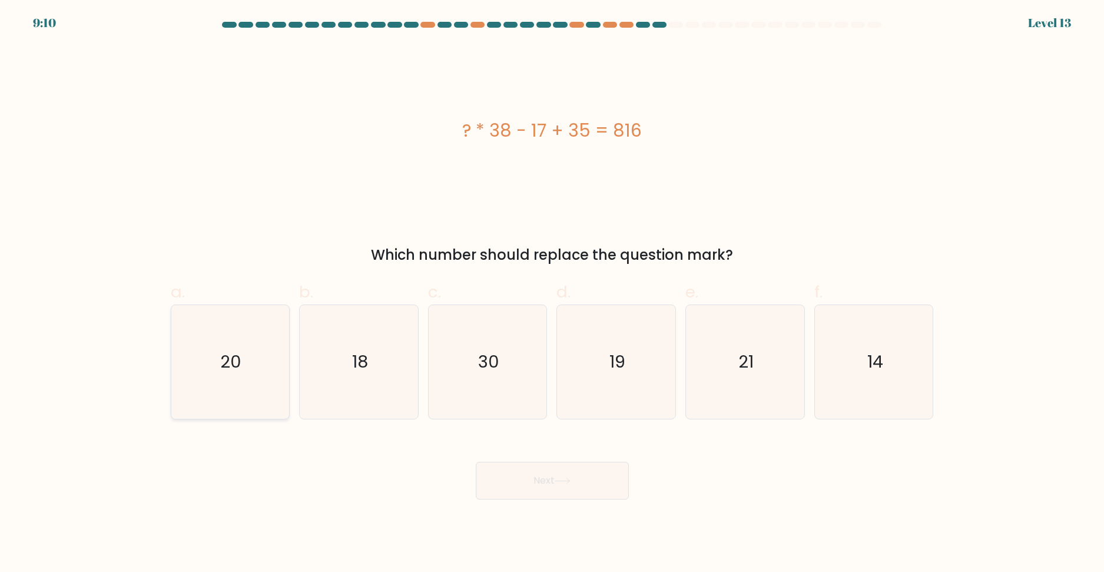
click at [265, 323] on icon "20" at bounding box center [230, 362] width 114 height 114
click at [552, 294] on input "a. 20" at bounding box center [552, 290] width 1 height 8
radio input "true"
click at [593, 484] on button "Next" at bounding box center [552, 480] width 153 height 38
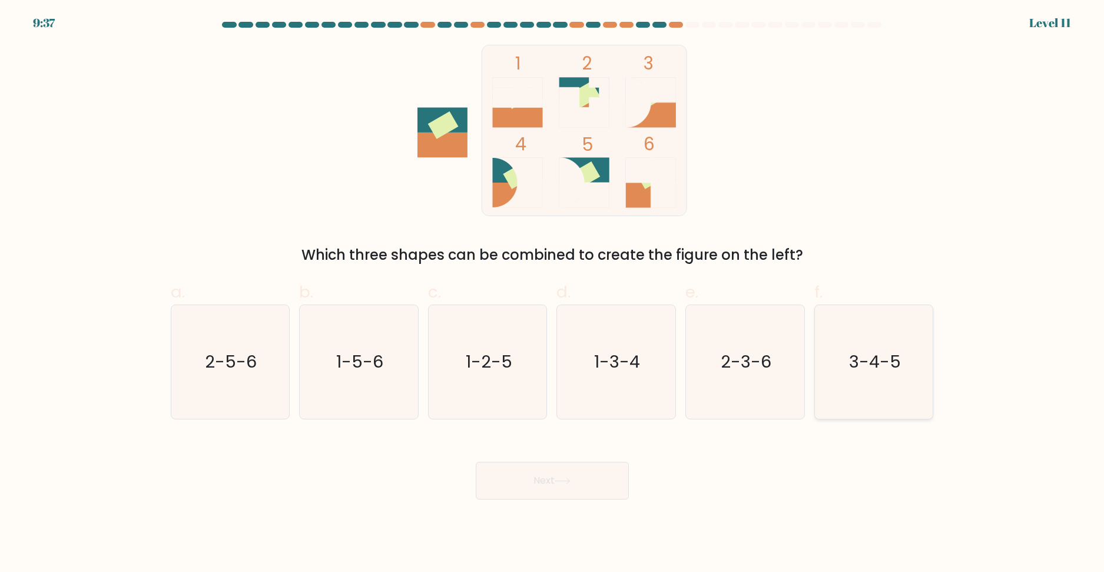
click at [842, 383] on icon "3-4-5" at bounding box center [874, 362] width 114 height 114
click at [553, 294] on input "f. 3-4-5" at bounding box center [552, 290] width 1 height 8
radio input "true"
click at [558, 477] on icon at bounding box center [562, 480] width 16 height 6
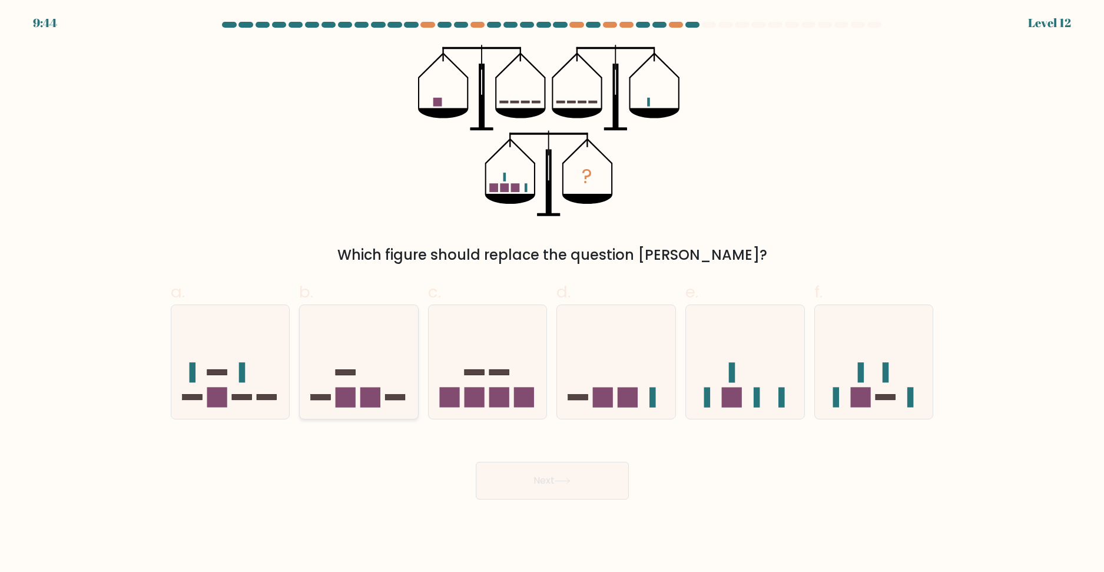
click at [400, 356] on icon at bounding box center [359, 362] width 118 height 98
click at [552, 294] on input "b." at bounding box center [552, 290] width 1 height 8
radio input "true"
click at [736, 350] on icon at bounding box center [745, 362] width 118 height 98
click at [553, 294] on input "e." at bounding box center [552, 290] width 1 height 8
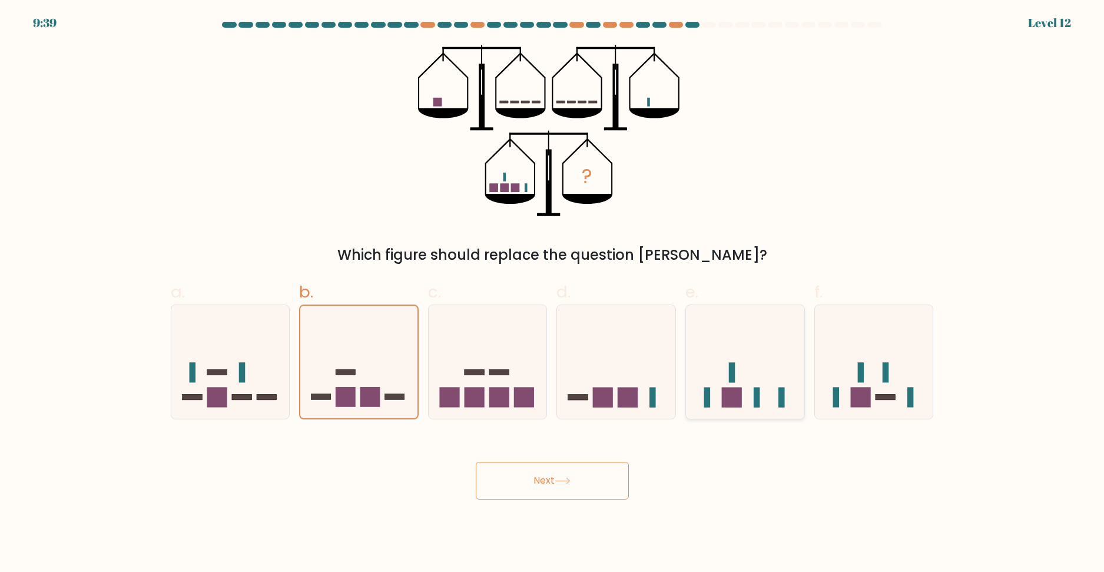
radio input "true"
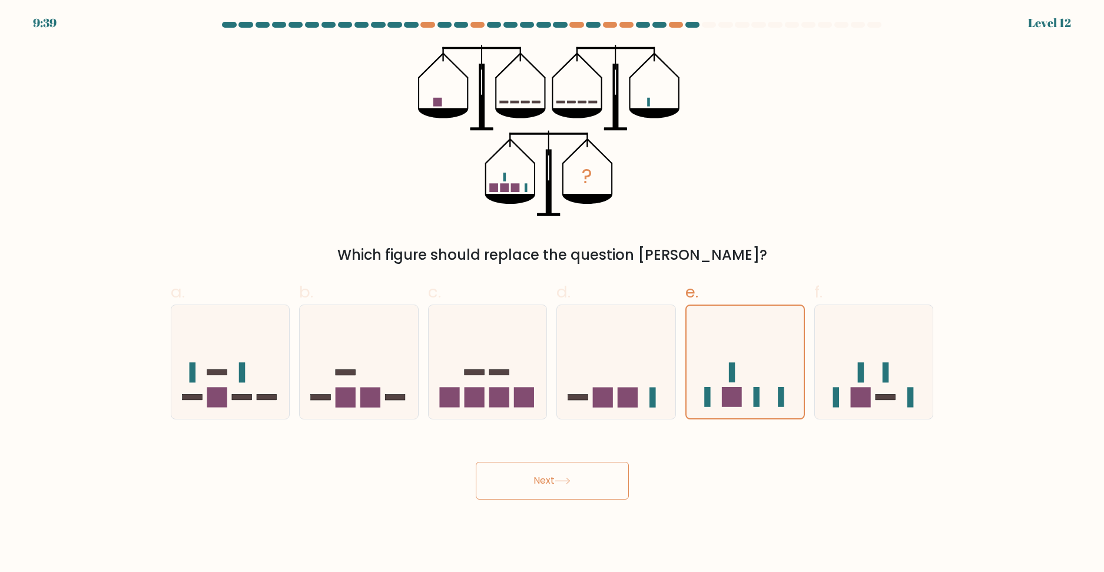
click at [570, 498] on button "Next" at bounding box center [552, 480] width 153 height 38
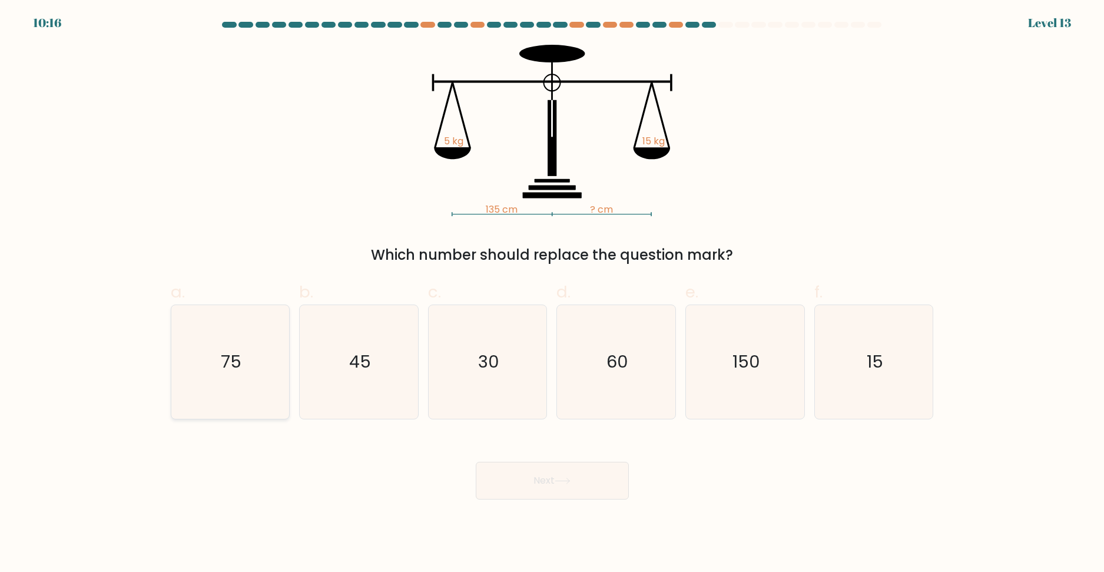
click at [245, 352] on icon "75" at bounding box center [230, 362] width 114 height 114
click at [552, 294] on input "a. 75" at bounding box center [552, 290] width 1 height 8
radio input "true"
click at [381, 368] on icon "45" at bounding box center [359, 362] width 114 height 114
click at [552, 294] on input "b. 45" at bounding box center [552, 290] width 1 height 8
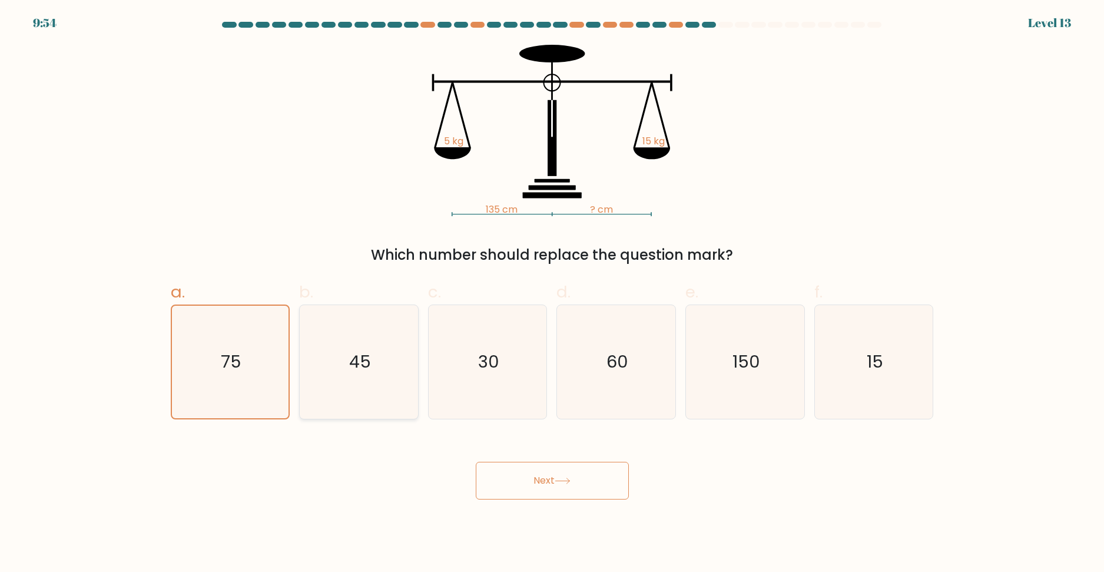
radio input "true"
click at [493, 477] on button "Next" at bounding box center [552, 480] width 153 height 38
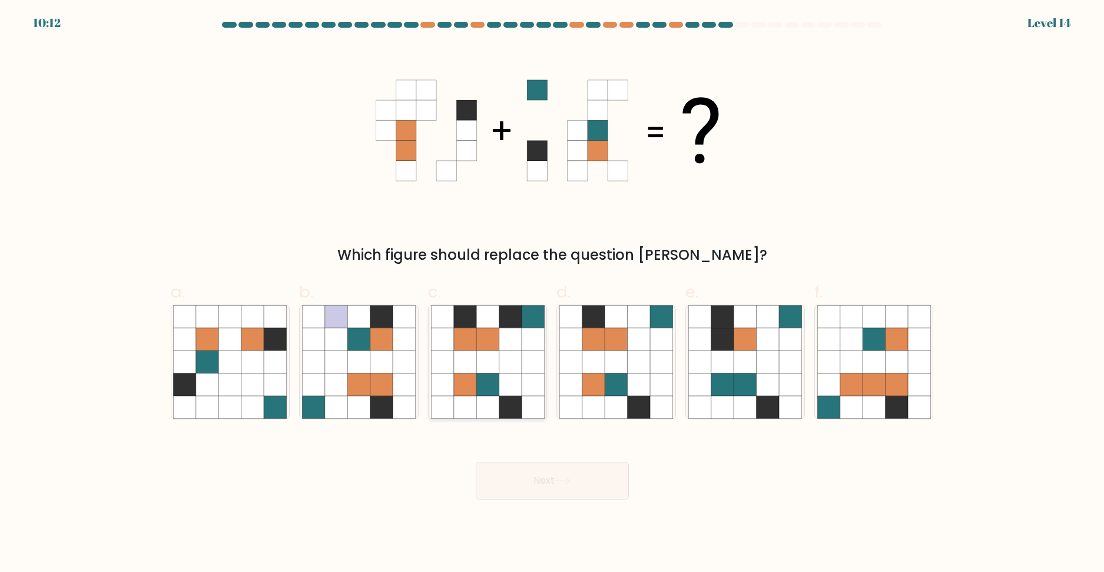
click at [474, 350] on icon at bounding box center [464, 361] width 22 height 22
click at [552, 294] on input "c." at bounding box center [552, 290] width 1 height 8
radio input "true"
click at [317, 351] on icon at bounding box center [313, 361] width 22 height 22
click at [552, 294] on input "b." at bounding box center [552, 290] width 1 height 8
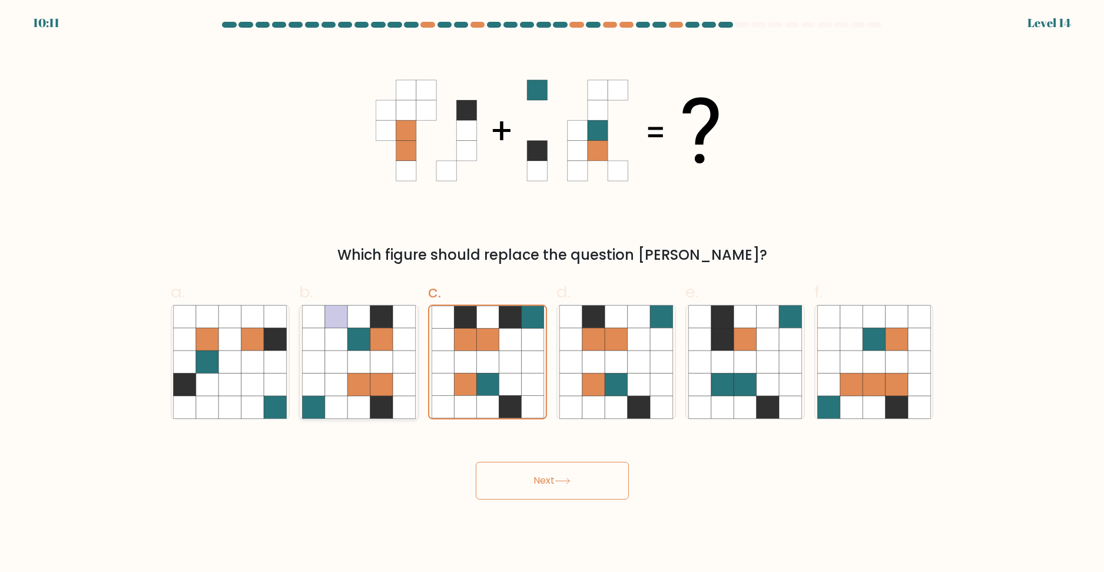
radio input "true"
click at [484, 351] on icon at bounding box center [487, 361] width 22 height 22
click at [552, 294] on input "c." at bounding box center [552, 290] width 1 height 8
radio input "true"
click at [268, 355] on icon at bounding box center [275, 361] width 22 height 22
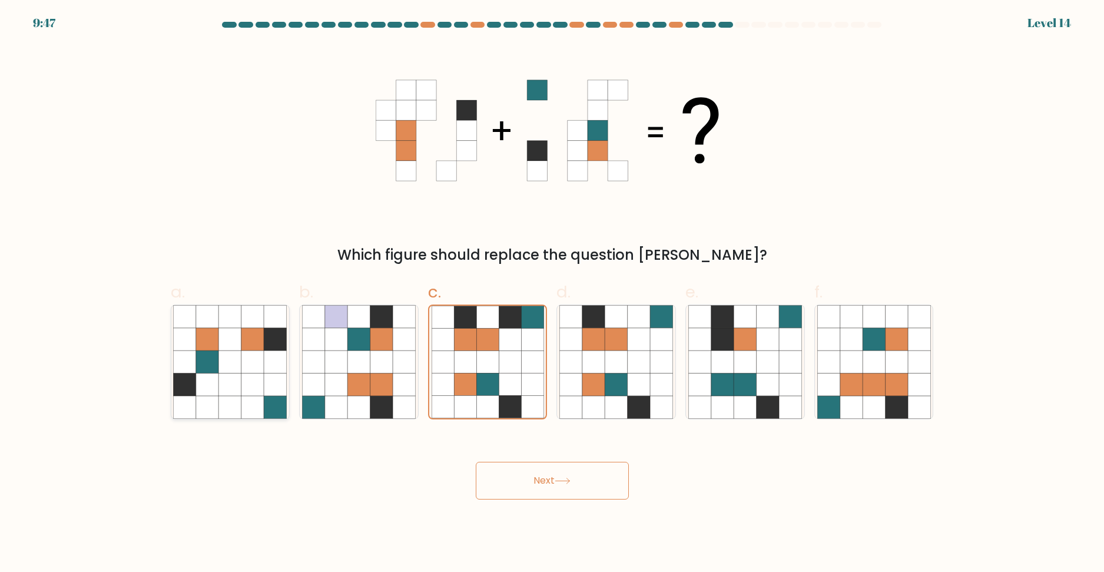
click at [552, 294] on input "a." at bounding box center [552, 290] width 1 height 8
radio input "true"
click at [755, 341] on icon at bounding box center [744, 338] width 22 height 22
click at [553, 294] on input "e." at bounding box center [552, 290] width 1 height 8
radio input "true"
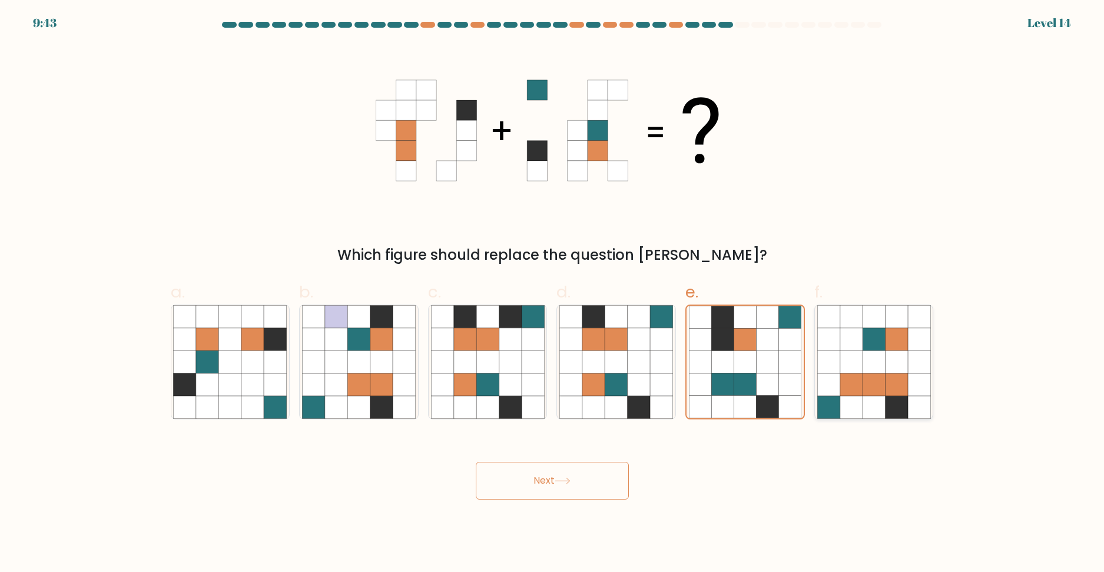
click at [872, 363] on icon at bounding box center [873, 361] width 22 height 22
click at [553, 294] on input "f." at bounding box center [552, 290] width 1 height 8
radio input "true"
click at [640, 329] on icon at bounding box center [638, 338] width 22 height 22
click at [553, 294] on input "d." at bounding box center [552, 290] width 1 height 8
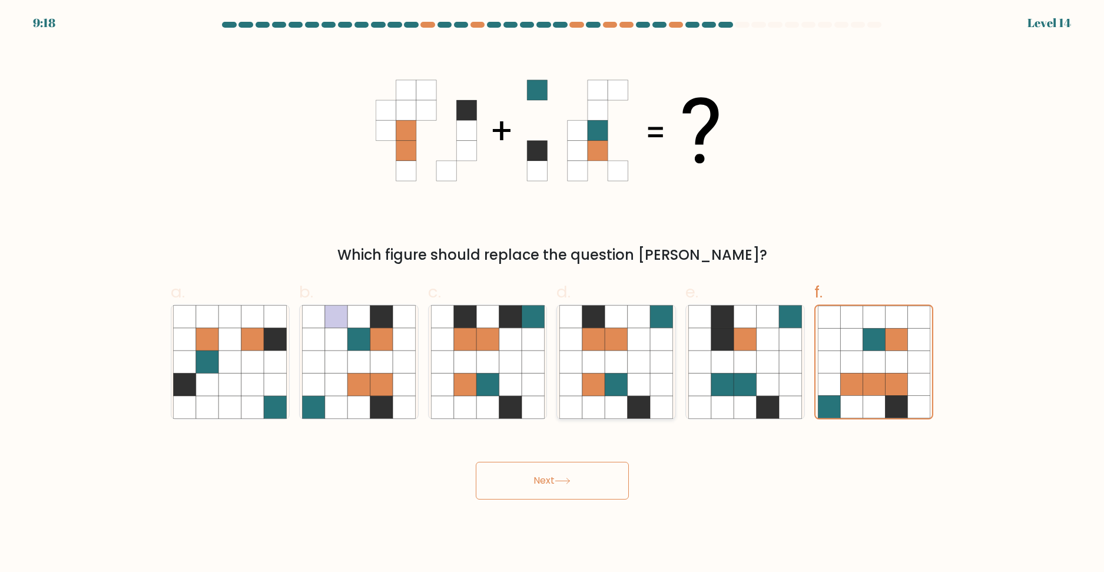
radio input "true"
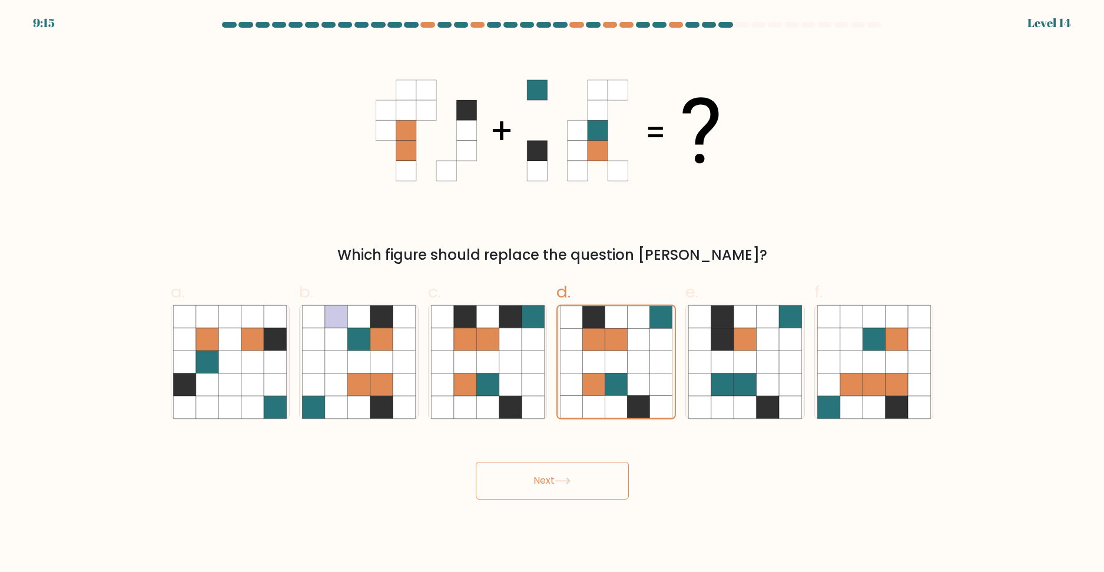
click at [593, 477] on button "Next" at bounding box center [552, 480] width 153 height 38
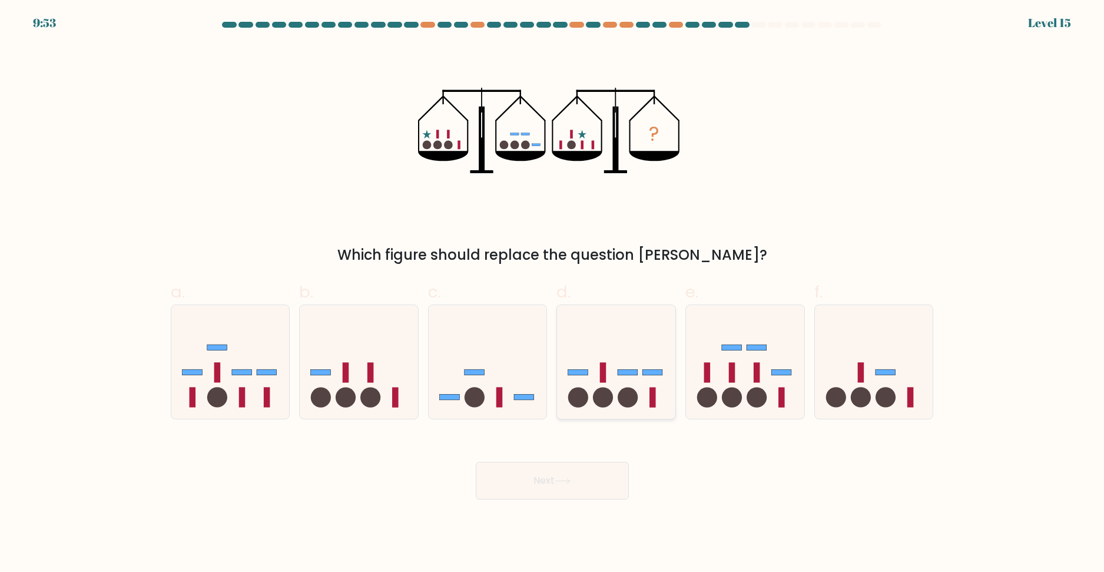
drag, startPoint x: 642, startPoint y: 363, endPoint x: 611, endPoint y: 404, distance: 50.9
click at [642, 363] on icon at bounding box center [616, 362] width 118 height 98
click at [553, 294] on input "d." at bounding box center [552, 290] width 1 height 8
radio input "true"
click at [562, 476] on button "Next" at bounding box center [552, 480] width 153 height 38
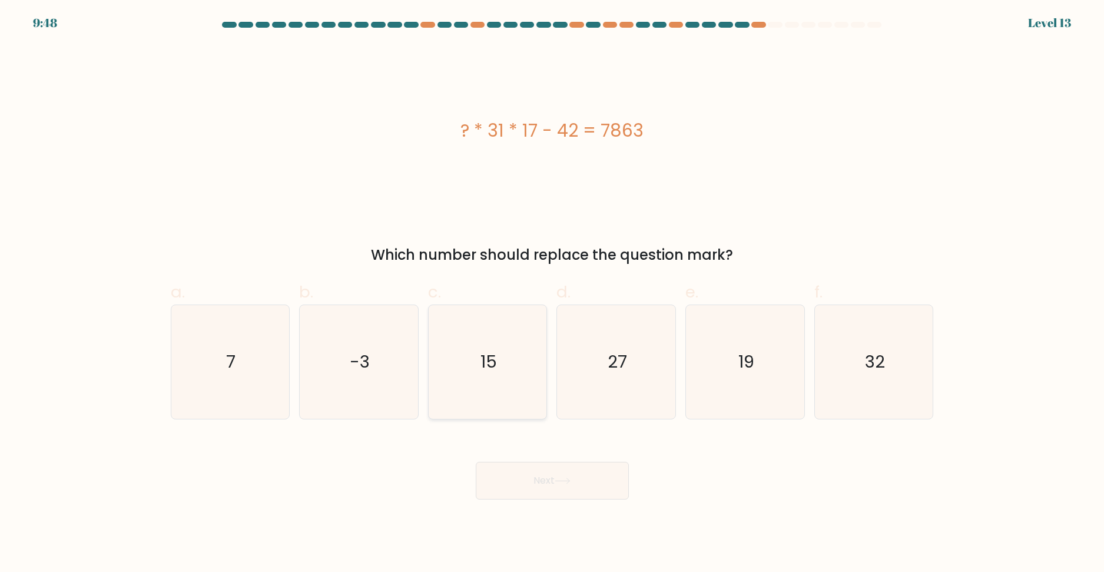
click at [474, 387] on icon "15" at bounding box center [488, 362] width 114 height 114
click at [552, 294] on input "c. 15" at bounding box center [552, 290] width 1 height 8
radio input "true"
click at [521, 471] on button "Next" at bounding box center [552, 480] width 153 height 38
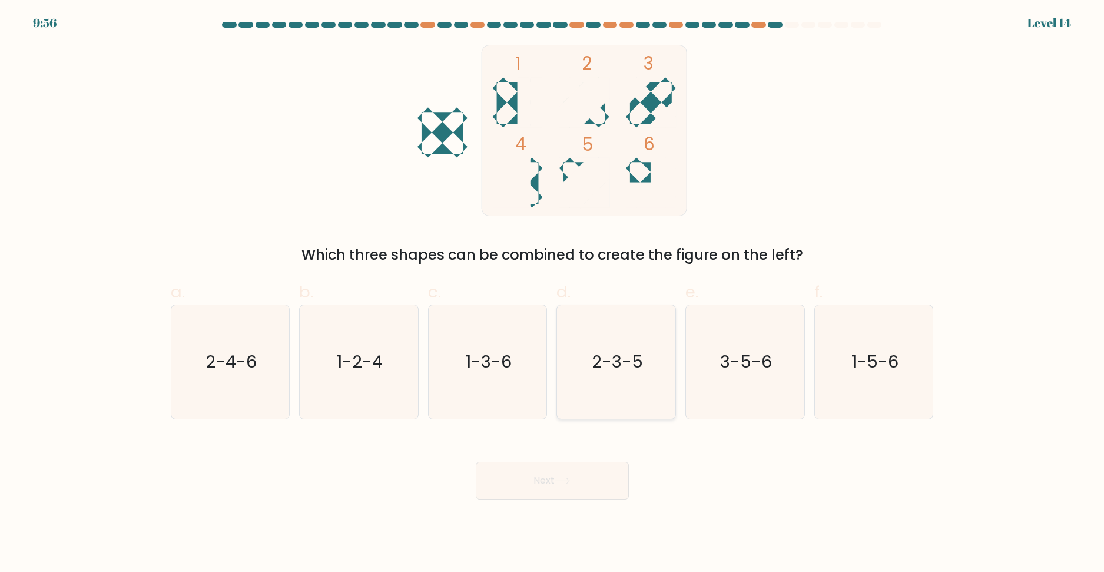
click at [639, 358] on text "2-3-5" at bounding box center [617, 362] width 51 height 24
click at [553, 294] on input "d. 2-3-5" at bounding box center [552, 290] width 1 height 8
radio input "true"
drag, startPoint x: 600, startPoint y: 496, endPoint x: 566, endPoint y: 483, distance: 36.3
click at [599, 496] on button "Next" at bounding box center [552, 480] width 153 height 38
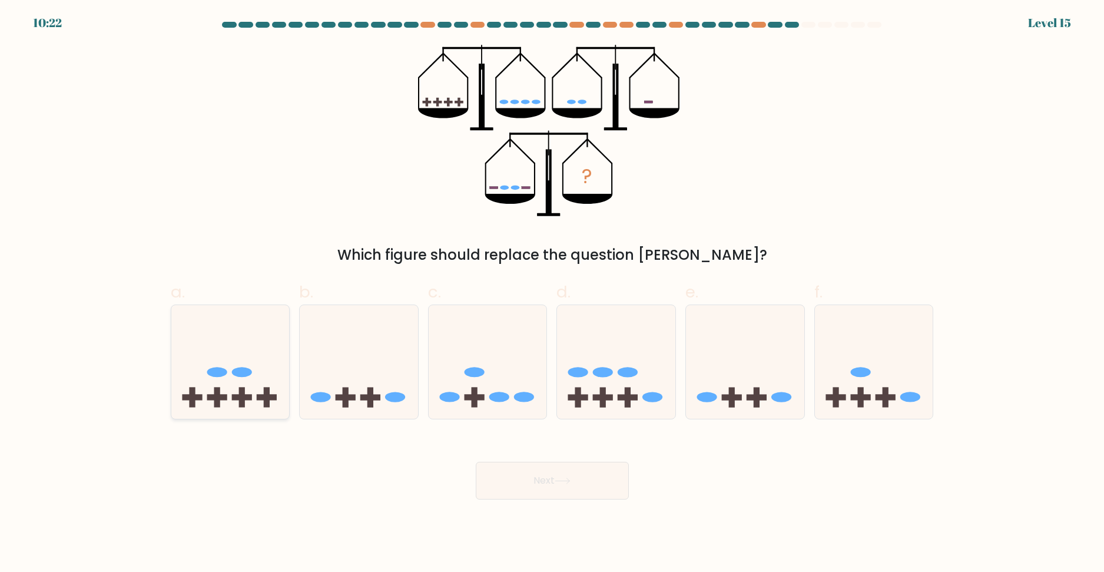
click at [242, 384] on icon at bounding box center [230, 362] width 118 height 98
click at [552, 294] on input "a." at bounding box center [552, 290] width 1 height 8
radio input "true"
click at [532, 467] on button "Next" at bounding box center [552, 480] width 153 height 38
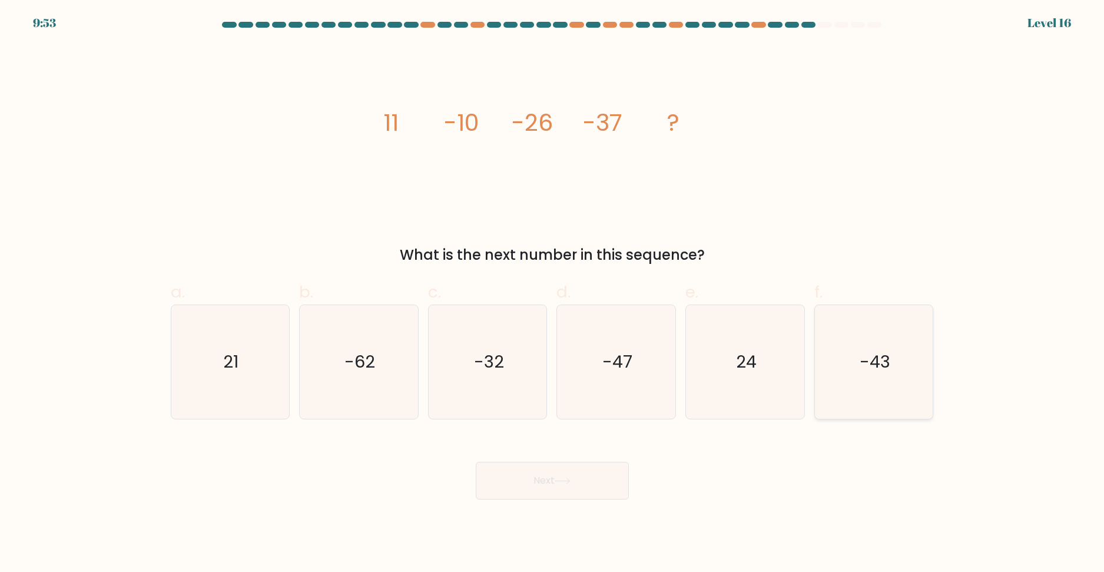
click at [862, 370] on text "-43" at bounding box center [874, 362] width 31 height 24
click at [553, 294] on input "f. -43" at bounding box center [552, 290] width 1 height 8
radio input "true"
click at [529, 483] on button "Next" at bounding box center [552, 480] width 153 height 38
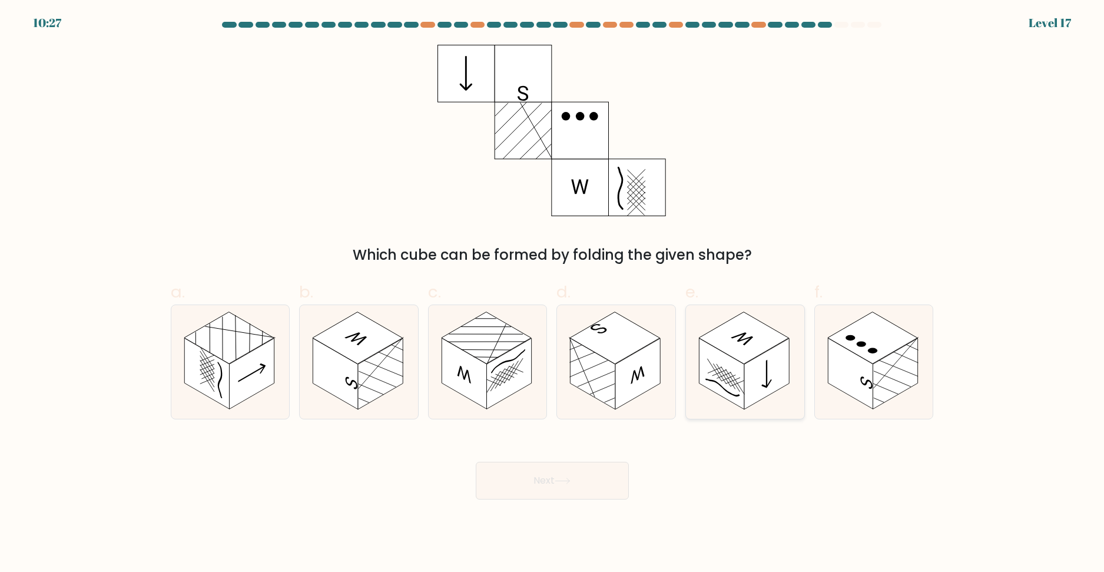
click at [769, 378] on rect at bounding box center [766, 373] width 45 height 71
click at [553, 294] on input "e." at bounding box center [552, 290] width 1 height 8
radio input "true"
click at [891, 352] on rect at bounding box center [873, 337] width 90 height 52
click at [553, 294] on input "f." at bounding box center [552, 290] width 1 height 8
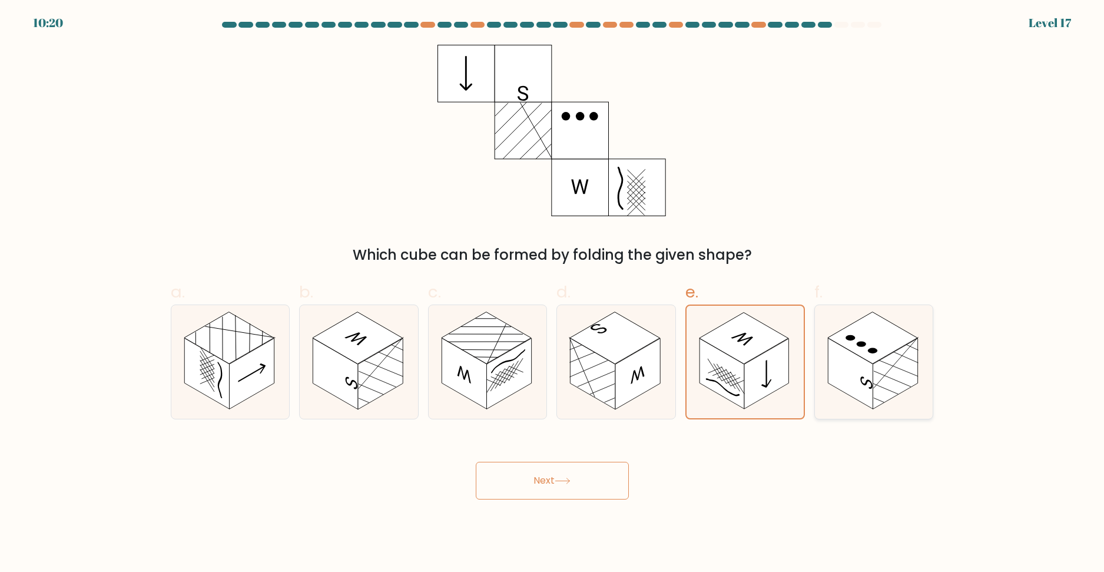
radio input "true"
click at [512, 470] on button "Next" at bounding box center [552, 480] width 153 height 38
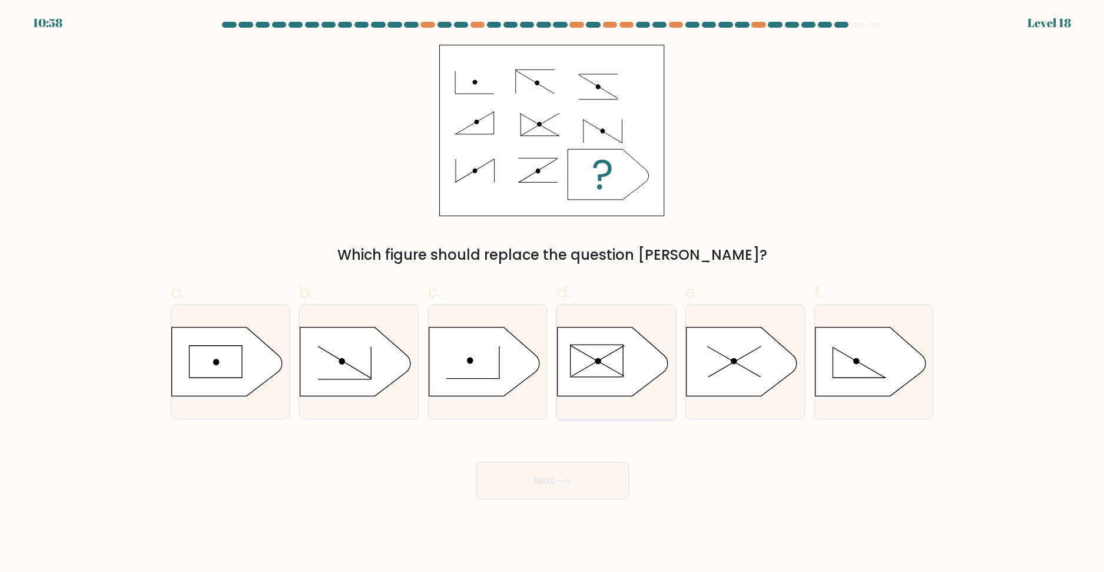
click at [629, 351] on icon at bounding box center [612, 361] width 111 height 69
click at [553, 294] on input "d." at bounding box center [552, 290] width 1 height 8
radio input "true"
click at [379, 378] on icon at bounding box center [355, 361] width 111 height 69
click at [552, 294] on input "b." at bounding box center [552, 290] width 1 height 8
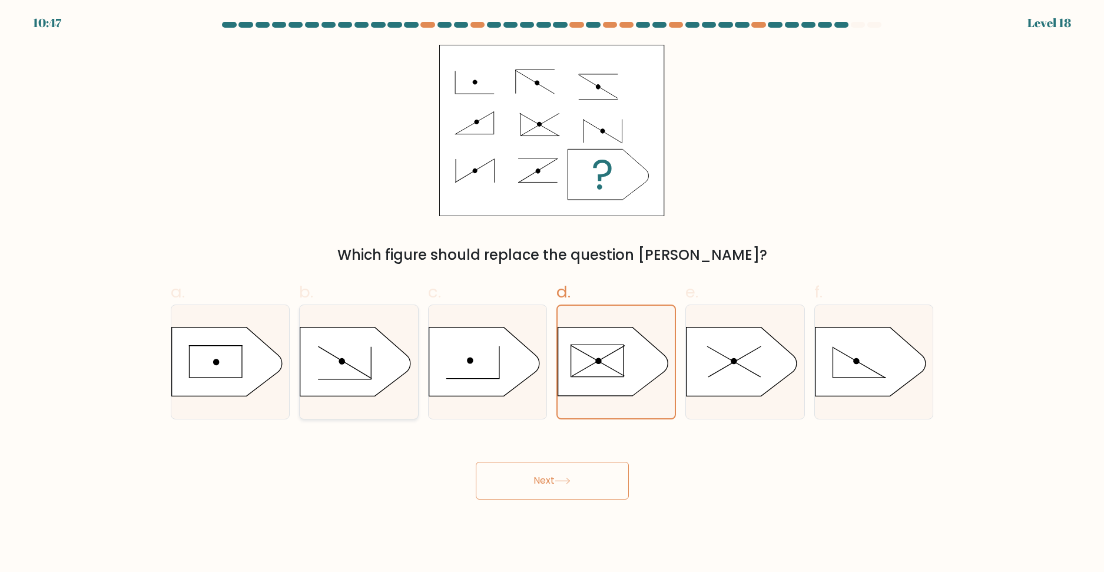
radio input "true"
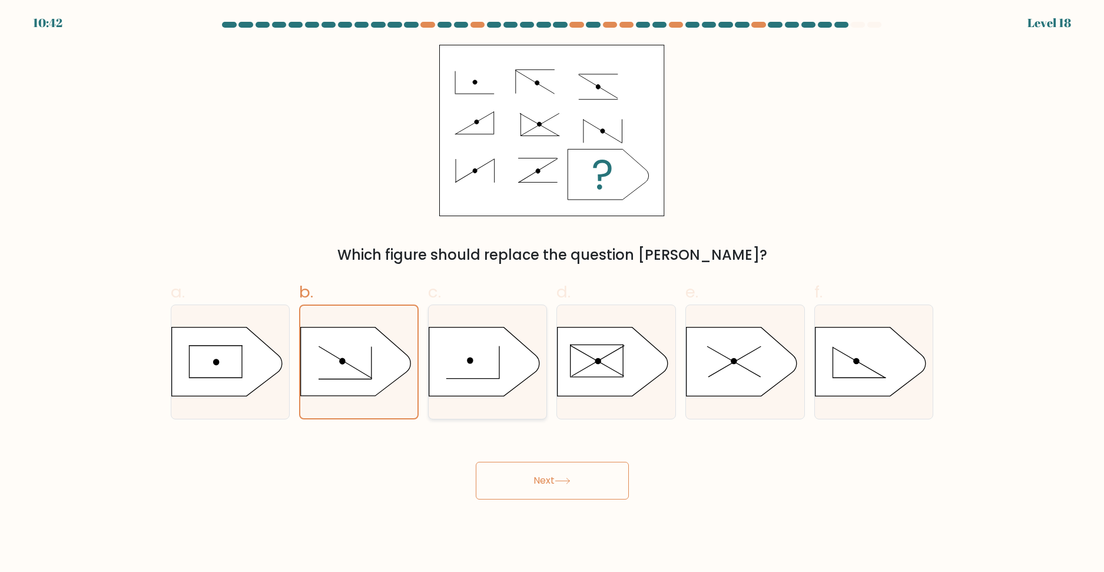
click at [446, 378] on line at bounding box center [473, 378] width 54 height 0
click at [552, 294] on input "c." at bounding box center [552, 290] width 1 height 8
radio input "true"
click at [529, 484] on button "Next" at bounding box center [552, 480] width 153 height 38
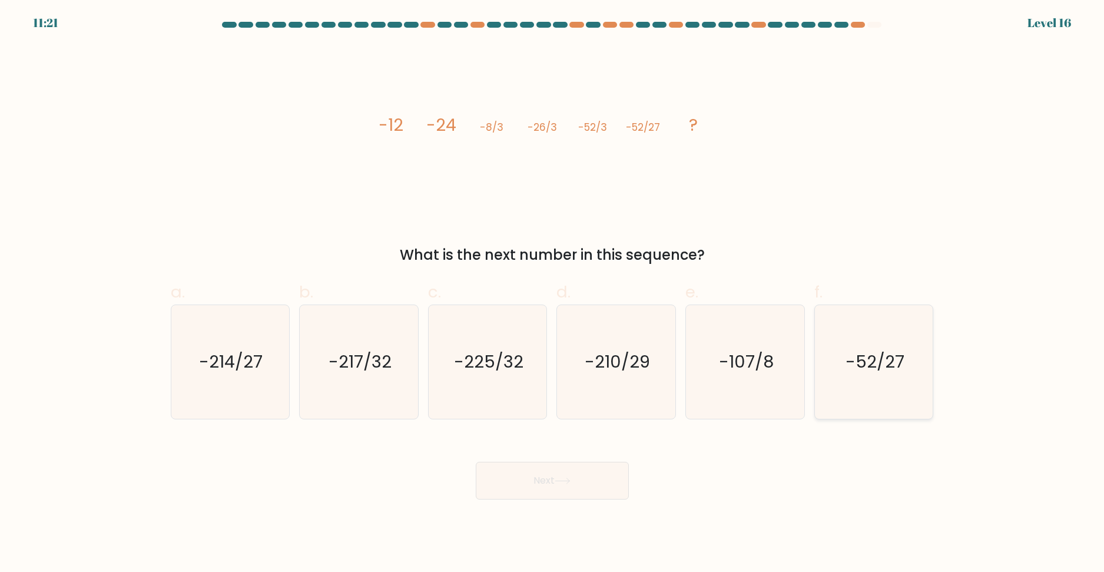
click at [921, 382] on icon "-52/27" at bounding box center [874, 362] width 114 height 114
click at [553, 294] on input "f. -52/27" at bounding box center [552, 290] width 1 height 8
radio input "true"
click at [623, 493] on button "Next" at bounding box center [552, 480] width 153 height 38
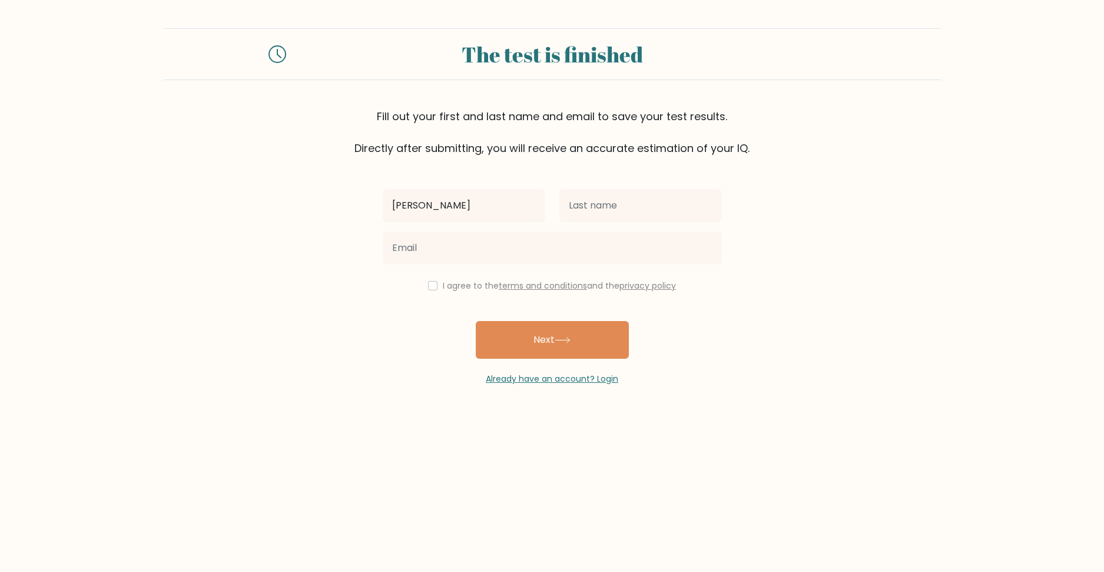
type input "Jeon Steven"
type input "Santiago"
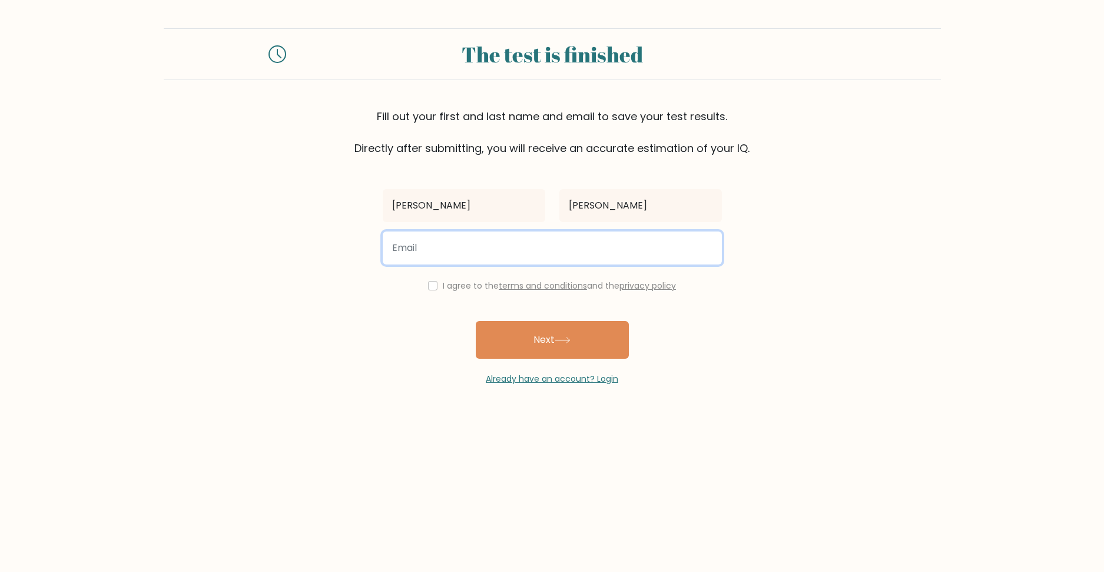
click at [465, 243] on input "email" at bounding box center [552, 247] width 339 height 33
paste input "forworkjeonice1@gmail.com"
type input "forworkjeonice1@gmail.com"
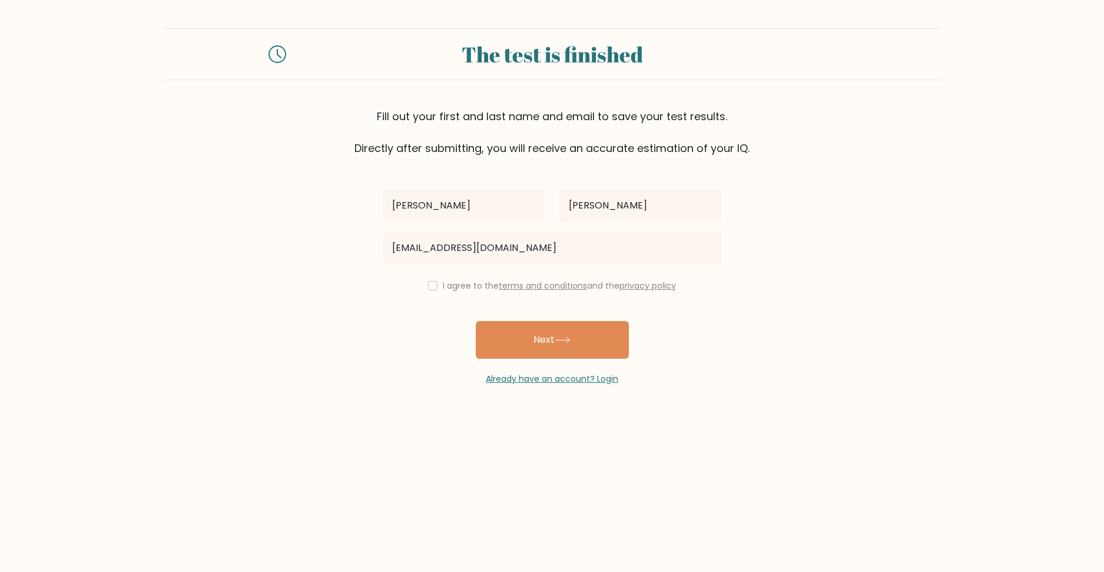
click at [448, 293] on div "Jeon Steven Santiago forworkjeonice1@gmail.com I agree to the terms and conditi…" at bounding box center [552, 270] width 353 height 229
click at [424, 283] on div "I agree to the terms and conditions and the privacy policy" at bounding box center [552, 285] width 353 height 14
click at [433, 289] on input "checkbox" at bounding box center [432, 285] width 9 height 9
checkbox input "true"
click at [533, 336] on button "Next" at bounding box center [552, 340] width 153 height 38
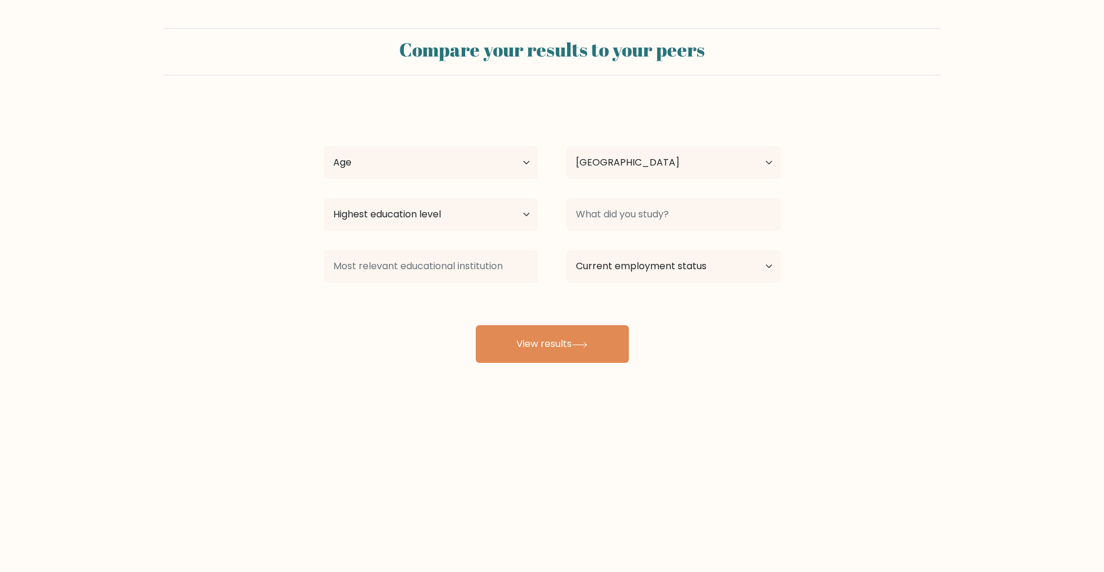
select select "PH"
click at [490, 150] on select "Age Under [DEMOGRAPHIC_DATA] [DEMOGRAPHIC_DATA] [DEMOGRAPHIC_DATA] [DEMOGRAPHIC…" at bounding box center [431, 162] width 214 height 33
select select "18_24"
click at [324, 146] on select "Age Under [DEMOGRAPHIC_DATA] [DEMOGRAPHIC_DATA] [DEMOGRAPHIC_DATA] [DEMOGRAPHIC…" at bounding box center [431, 162] width 214 height 33
click at [461, 227] on select "Highest education level No schooling Primary Lower Secondary Upper Secondary Oc…" at bounding box center [431, 214] width 214 height 33
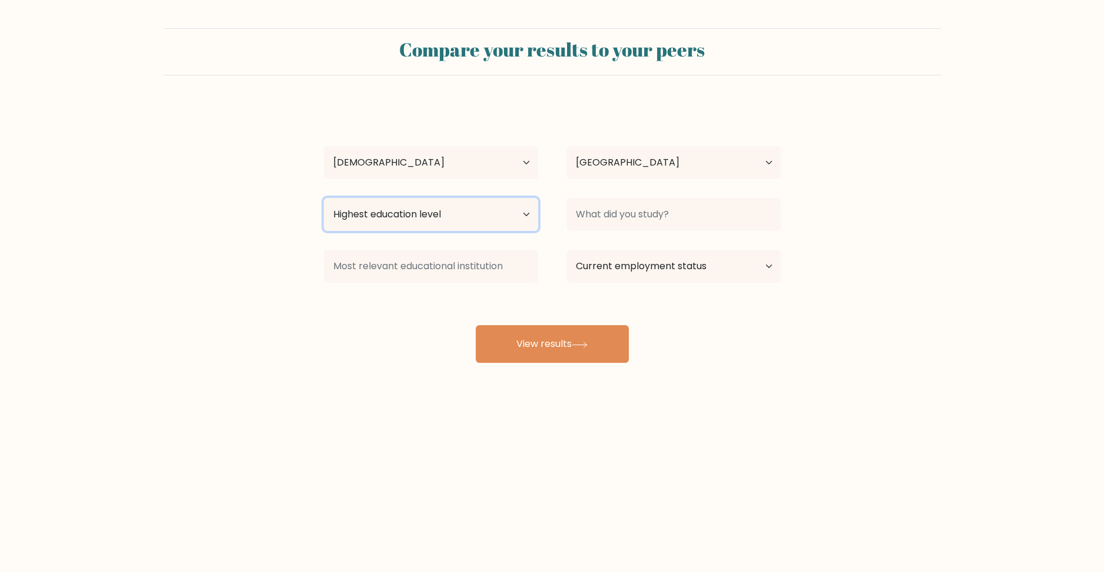
select select "bachelors_degree"
click at [324, 198] on select "Highest education level No schooling Primary Lower Secondary Upper Secondary Oc…" at bounding box center [431, 214] width 214 height 33
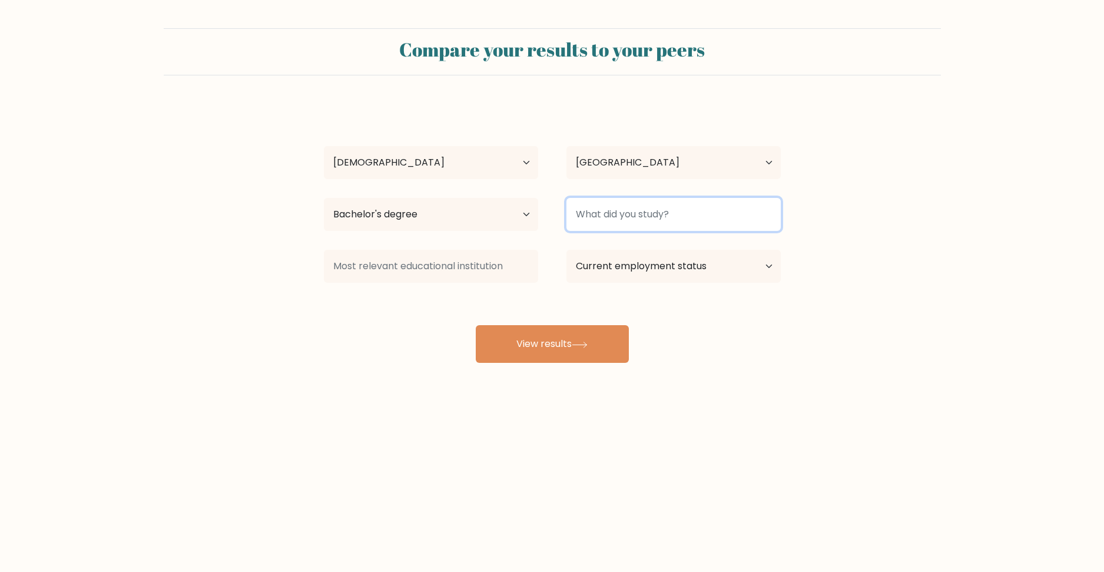
click at [623, 207] on input at bounding box center [673, 214] width 214 height 33
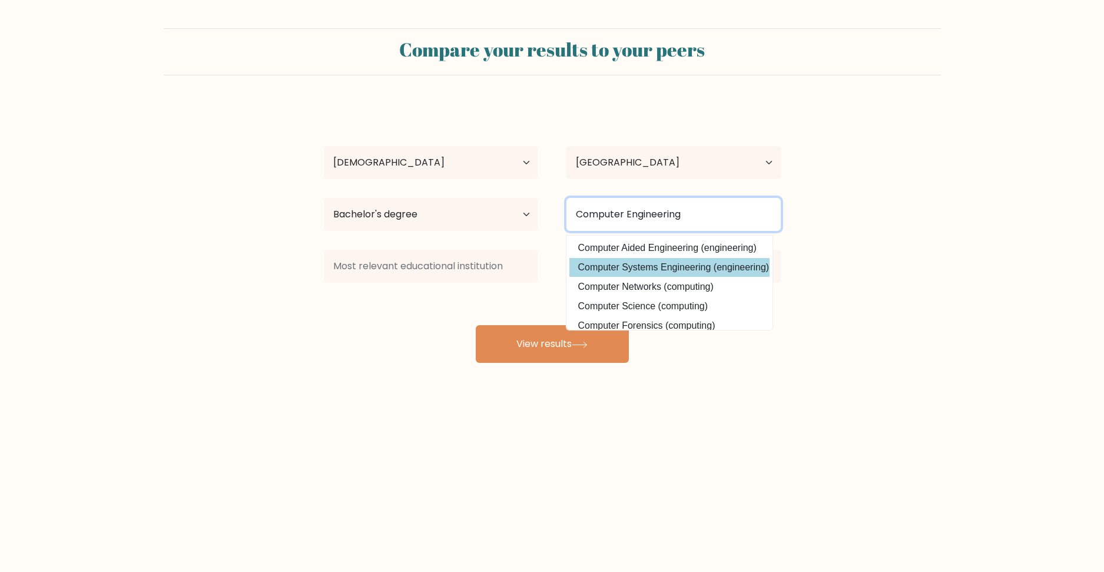
type input "Computer Engineering"
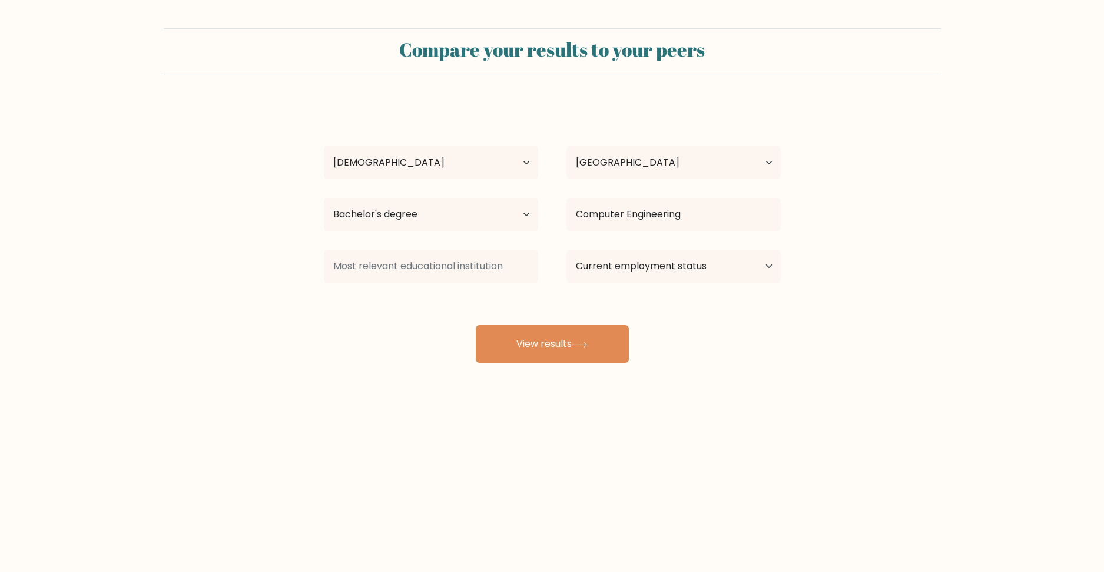
click at [736, 270] on div "[PERSON_NAME] [PERSON_NAME] Age Under [DEMOGRAPHIC_DATA] [DEMOGRAPHIC_DATA] [DE…" at bounding box center [552, 233] width 471 height 259
click at [663, 273] on select "Current employment status Employed Student Retired Other / prefer not to answer" at bounding box center [673, 266] width 214 height 33
select select "other"
click at [566, 250] on select "Current employment status Employed Student Retired Other / prefer not to answer" at bounding box center [673, 266] width 214 height 33
click at [664, 273] on select "Current employment status Employed Student Retired Other / prefer not to answer" at bounding box center [673, 266] width 214 height 33
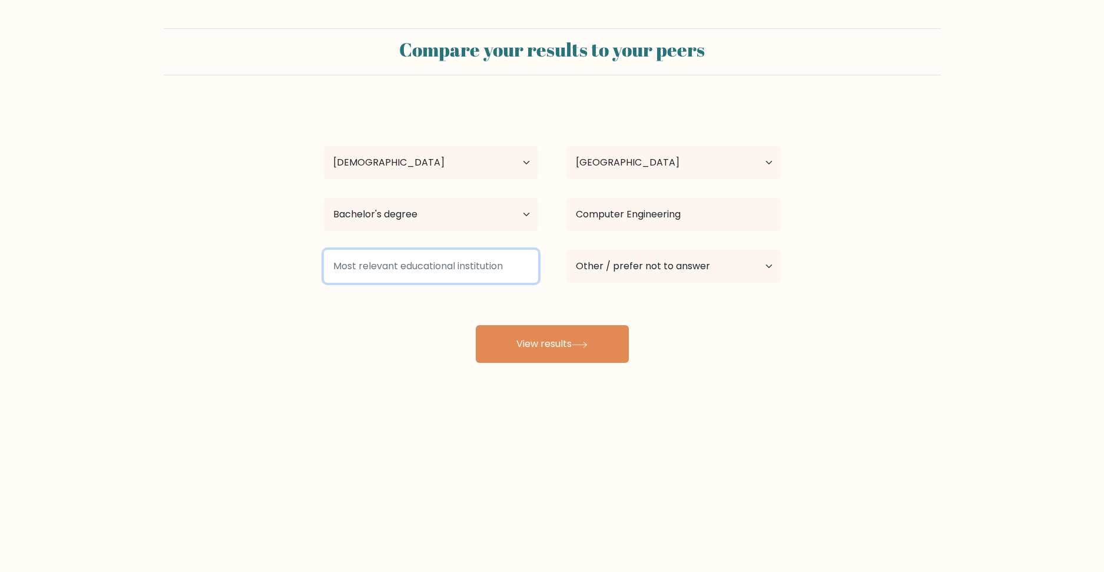
click at [448, 267] on input at bounding box center [431, 266] width 214 height 33
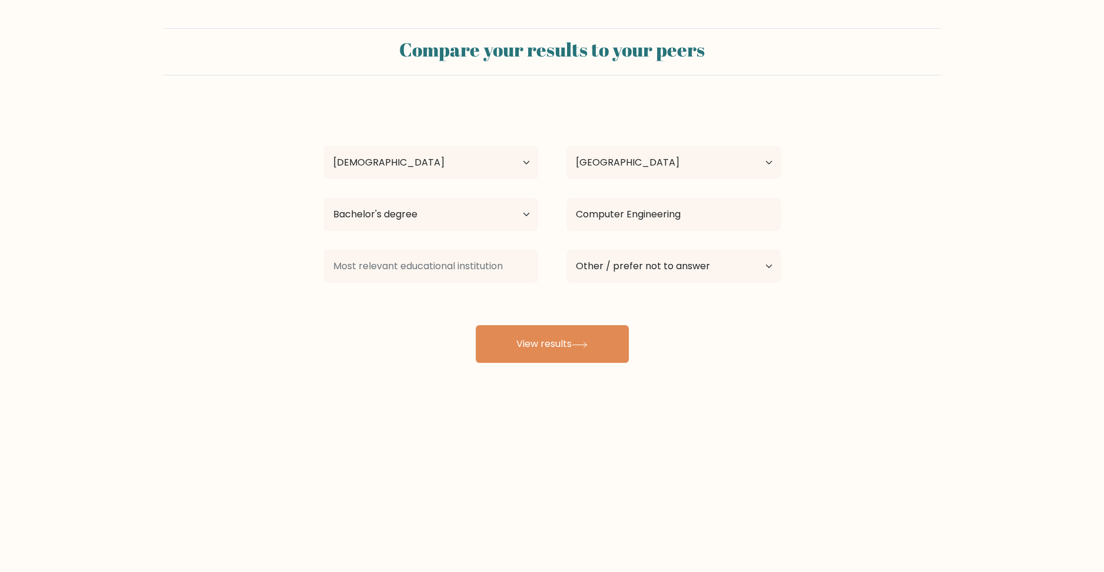
click at [153, 266] on form "Compare your results to your peers [PERSON_NAME] [PERSON_NAME] Age Under [DEMOG…" at bounding box center [552, 195] width 1104 height 334
click at [429, 260] on div at bounding box center [431, 266] width 243 height 42
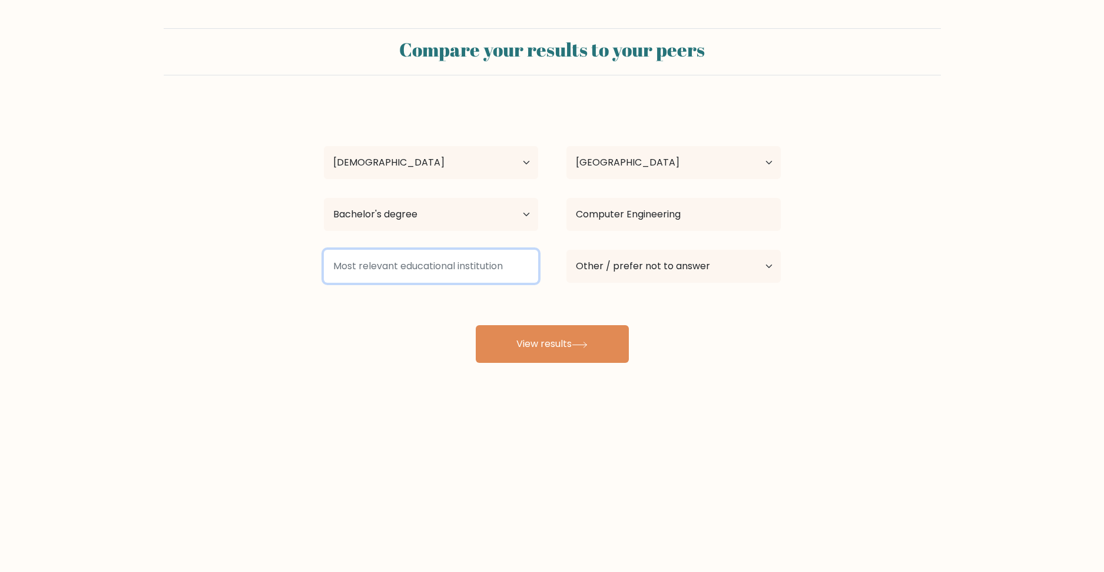
click at [429, 261] on input at bounding box center [431, 266] width 214 height 33
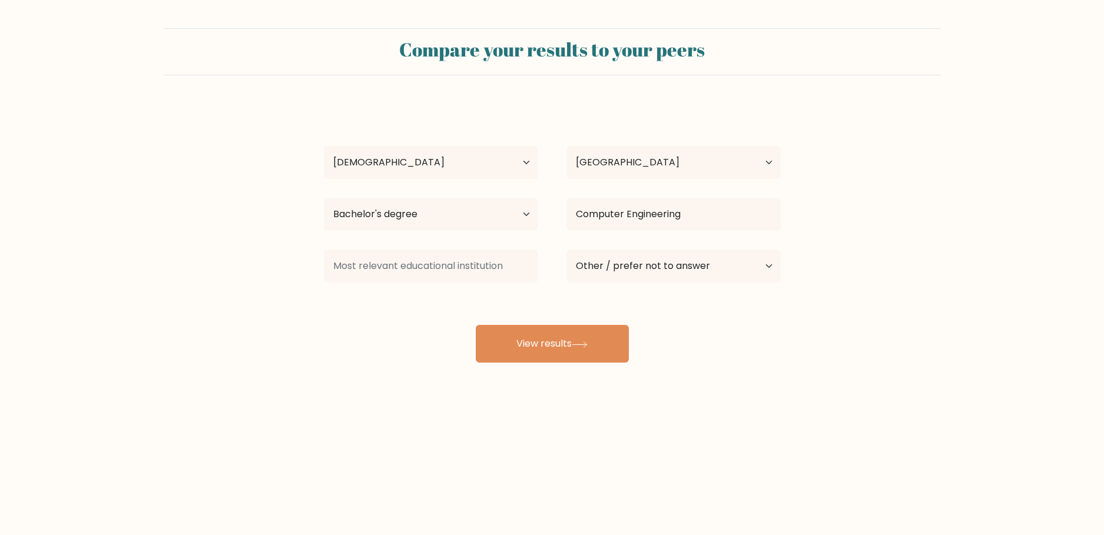
click at [244, 388] on div "Compare your results to your peers [PERSON_NAME] [PERSON_NAME] Age Under [DEMOG…" at bounding box center [552, 223] width 1104 height 446
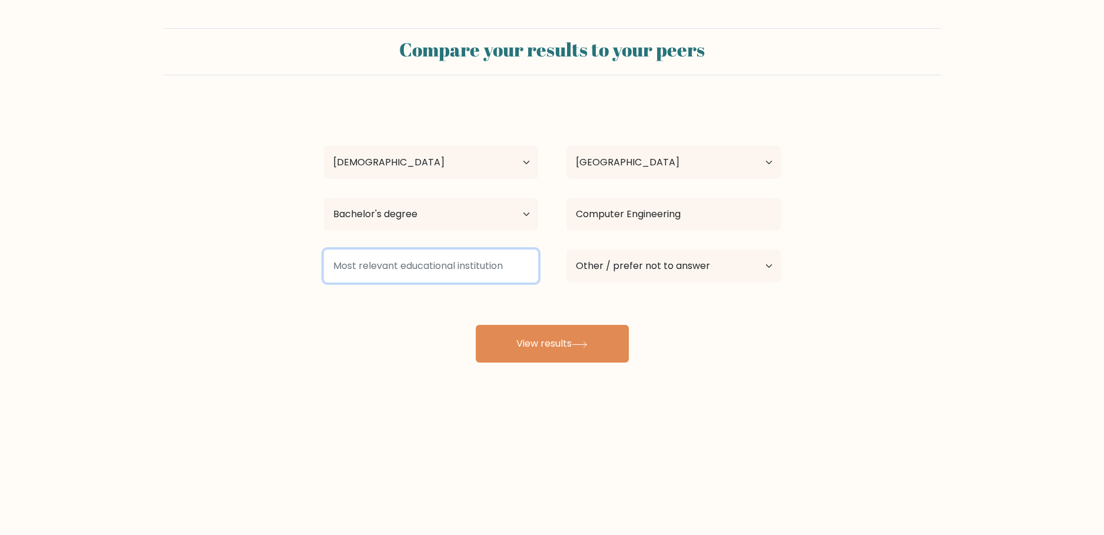
click at [427, 257] on input at bounding box center [431, 266] width 214 height 33
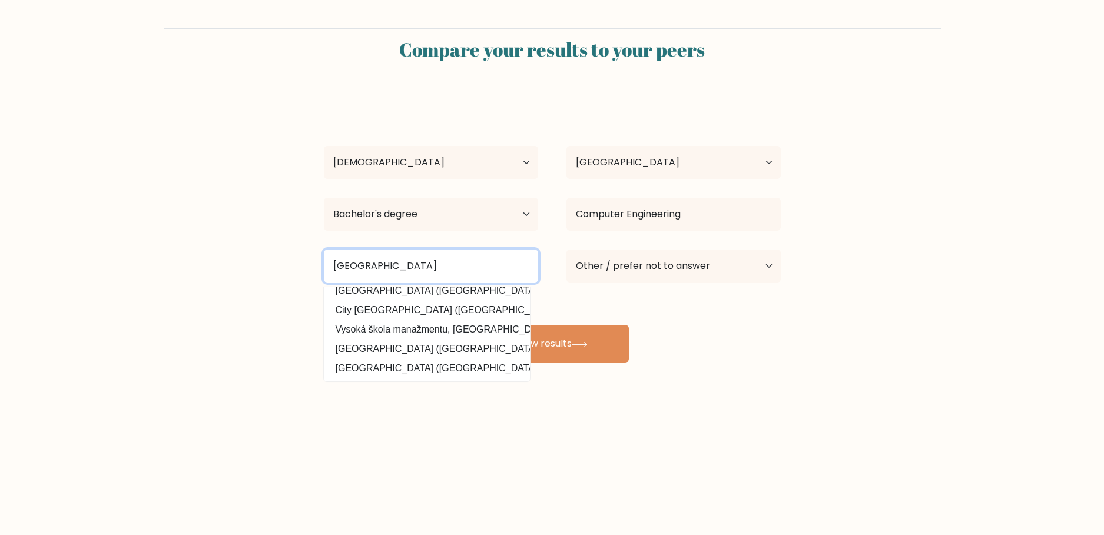
scroll to position [115, 0]
drag, startPoint x: 433, startPoint y: 264, endPoint x: 194, endPoint y: 263, distance: 239.0
click at [198, 264] on form "Compare your results to your peers [PERSON_NAME] [PERSON_NAME] Age Under [DEMOG…" at bounding box center [552, 195] width 1104 height 334
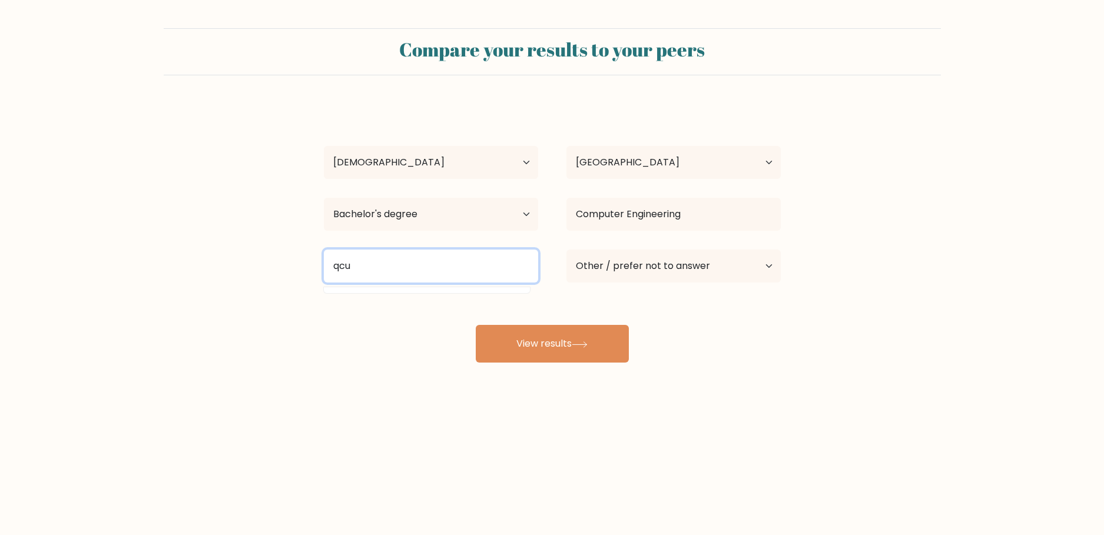
scroll to position [0, 0]
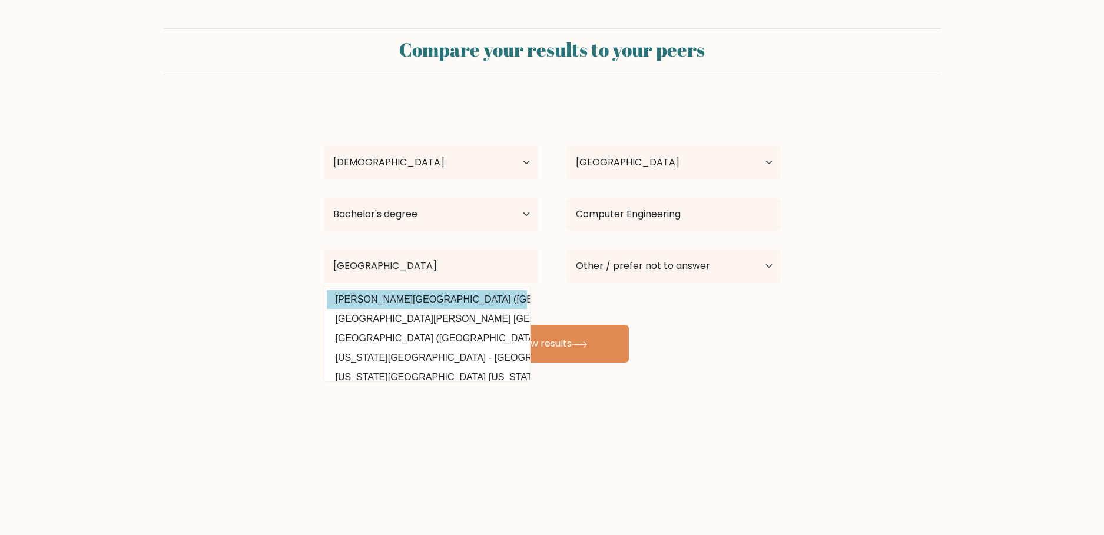
click at [483, 298] on option "[PERSON_NAME][GEOGRAPHIC_DATA] ([GEOGRAPHIC_DATA])" at bounding box center [427, 299] width 200 height 19
type input "[PERSON_NAME] [GEOGRAPHIC_DATA]"
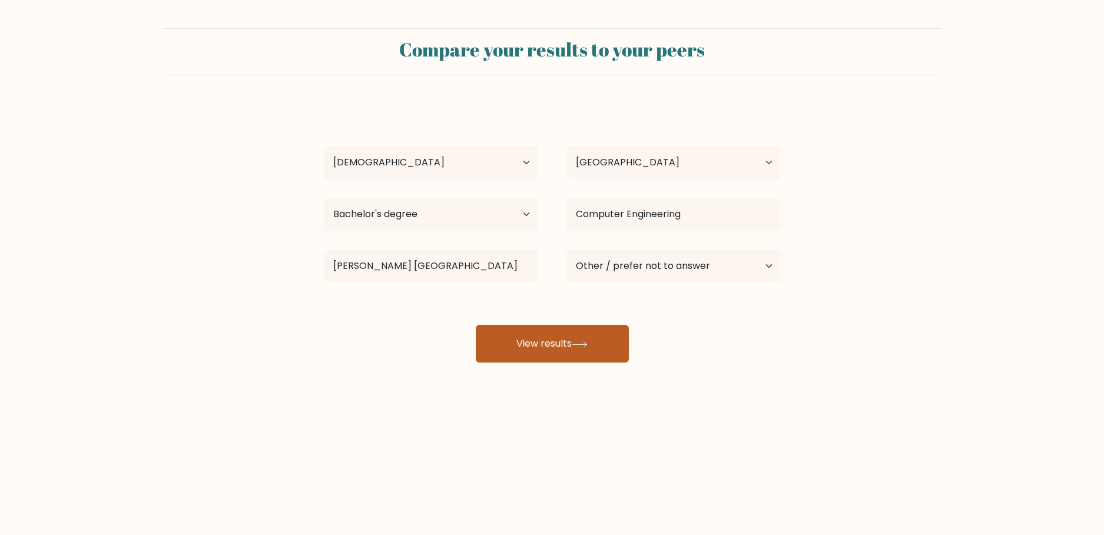
click at [542, 342] on button "View results" at bounding box center [552, 344] width 153 height 38
